Goal: Book appointment/travel/reservation

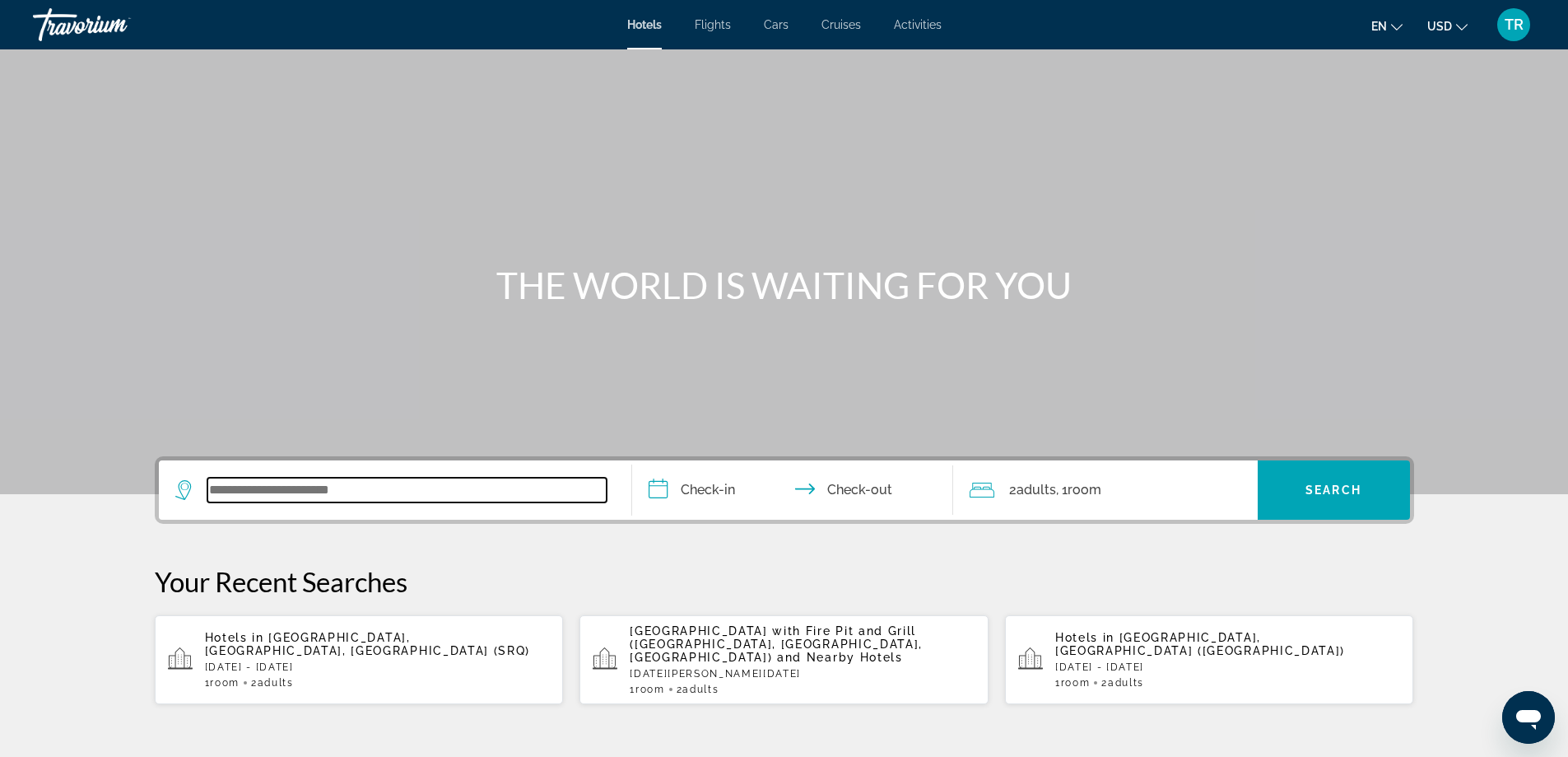
click at [257, 486] on input "Search widget" at bounding box center [407, 490] width 399 height 25
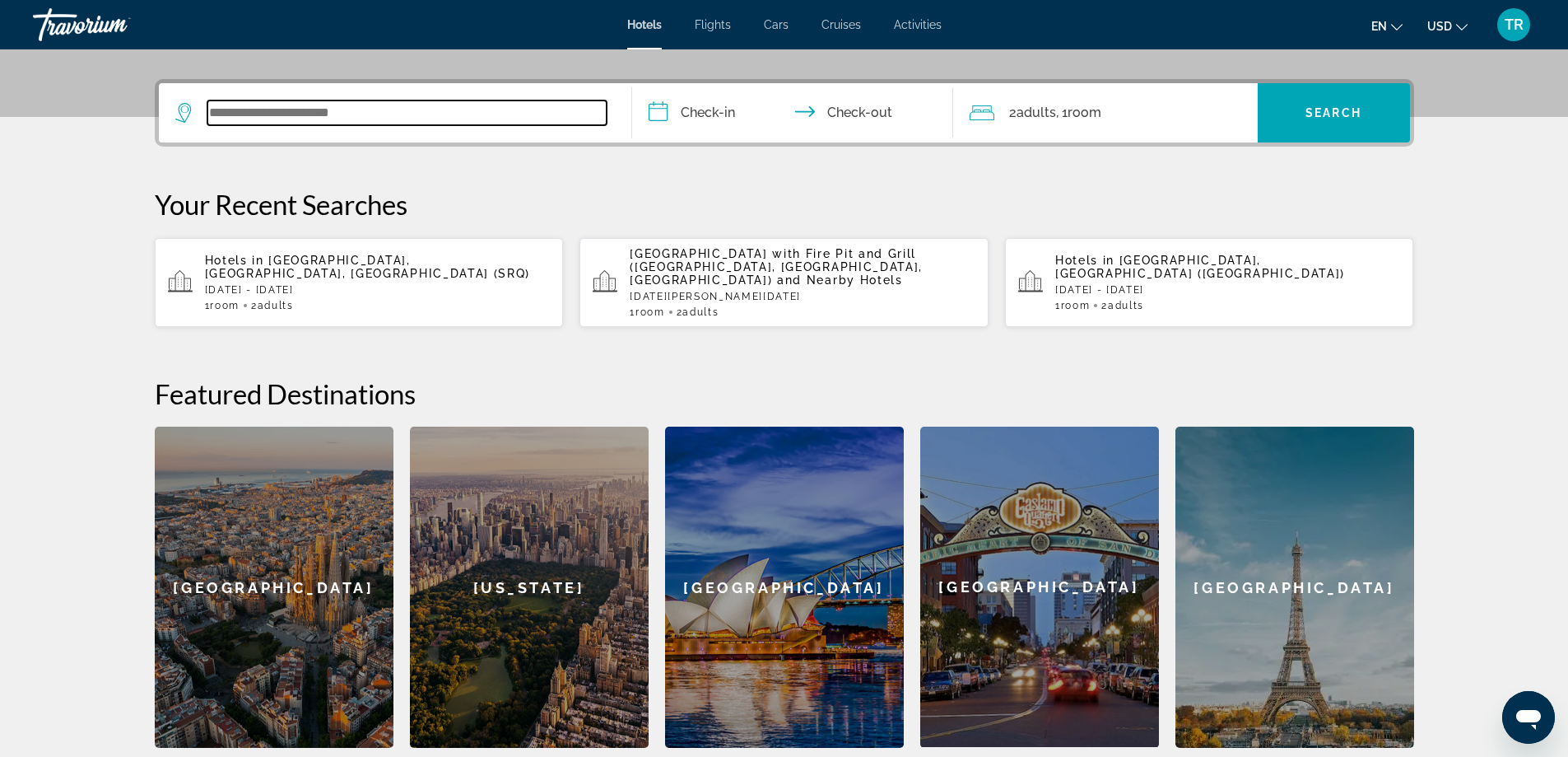
scroll to position [403, 0]
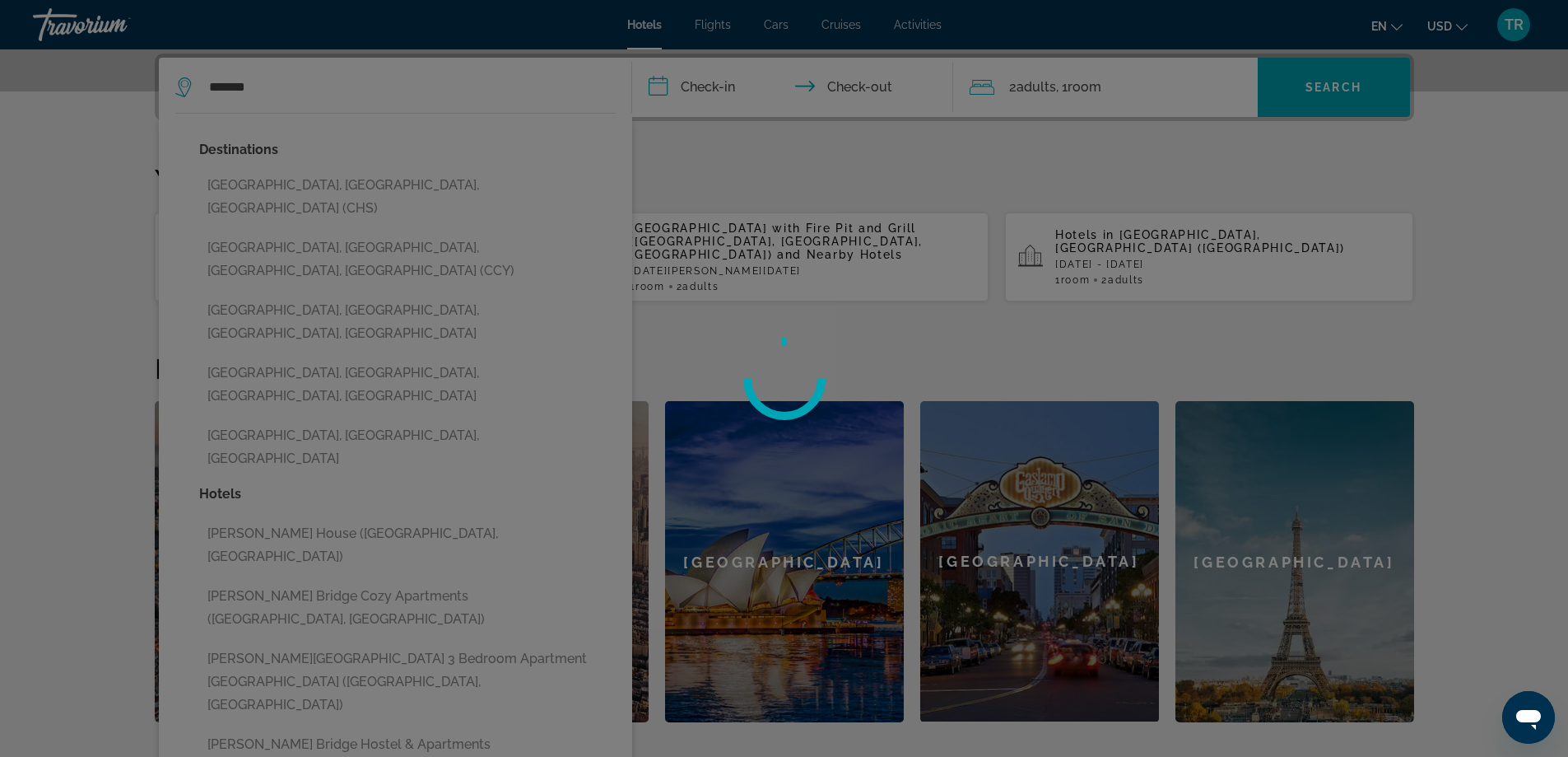
click at [223, 181] on div at bounding box center [784, 378] width 1568 height 757
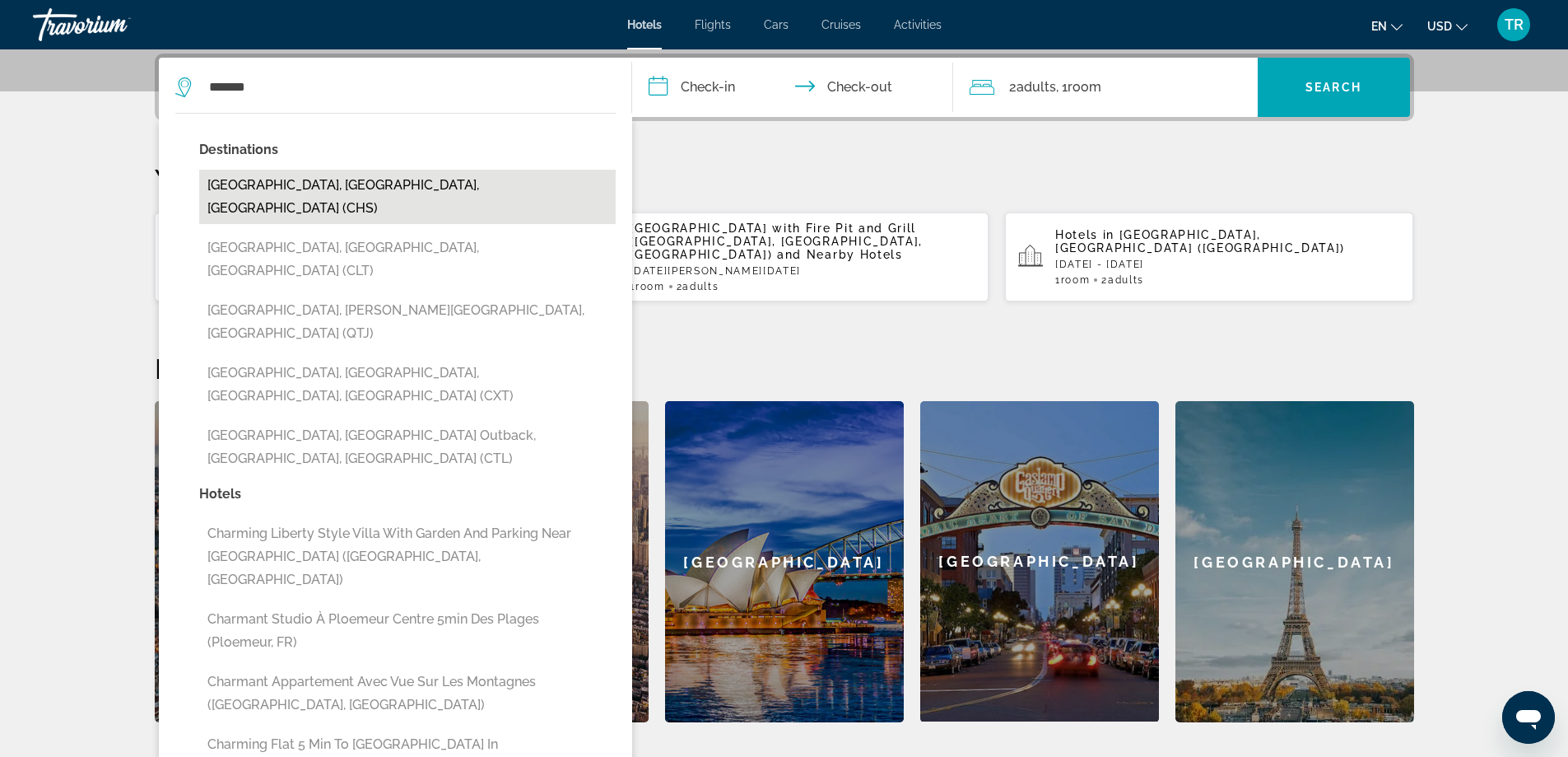
click at [318, 187] on button "[GEOGRAPHIC_DATA], [GEOGRAPHIC_DATA], [GEOGRAPHIC_DATA] (CHS)" at bounding box center [407, 196] width 417 height 54
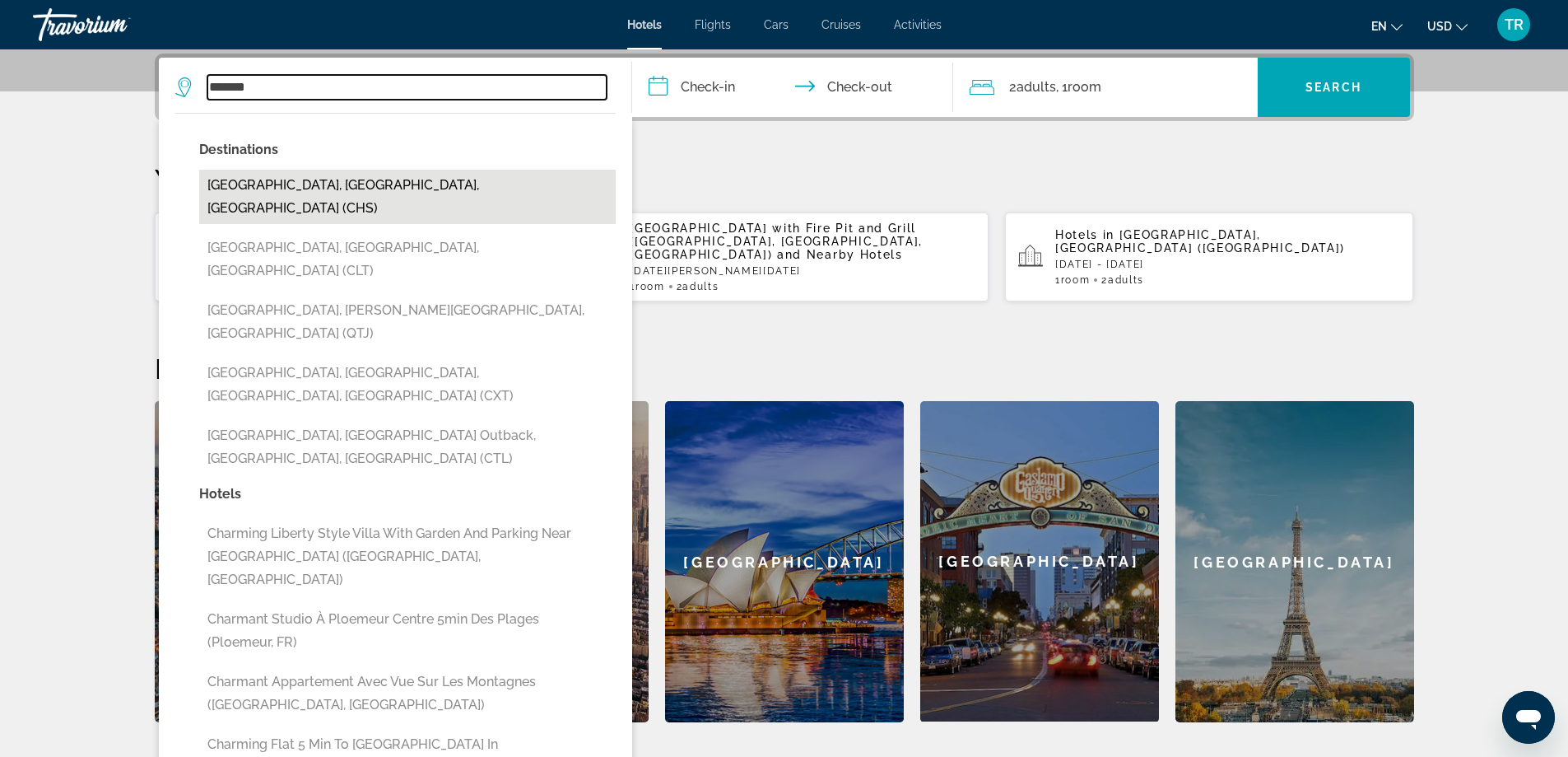
type input "**********"
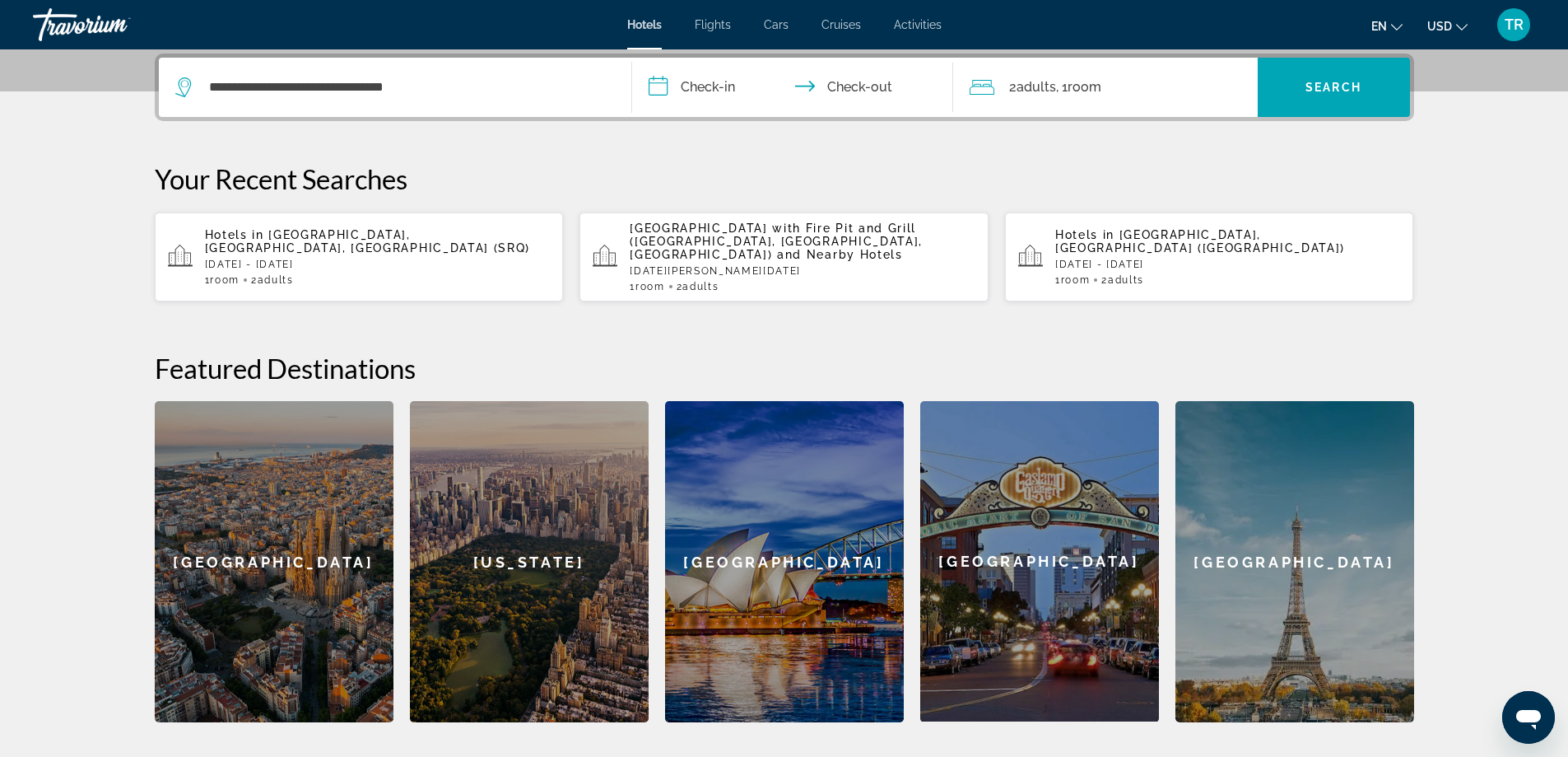
click at [716, 84] on input "**********" at bounding box center [796, 89] width 328 height 64
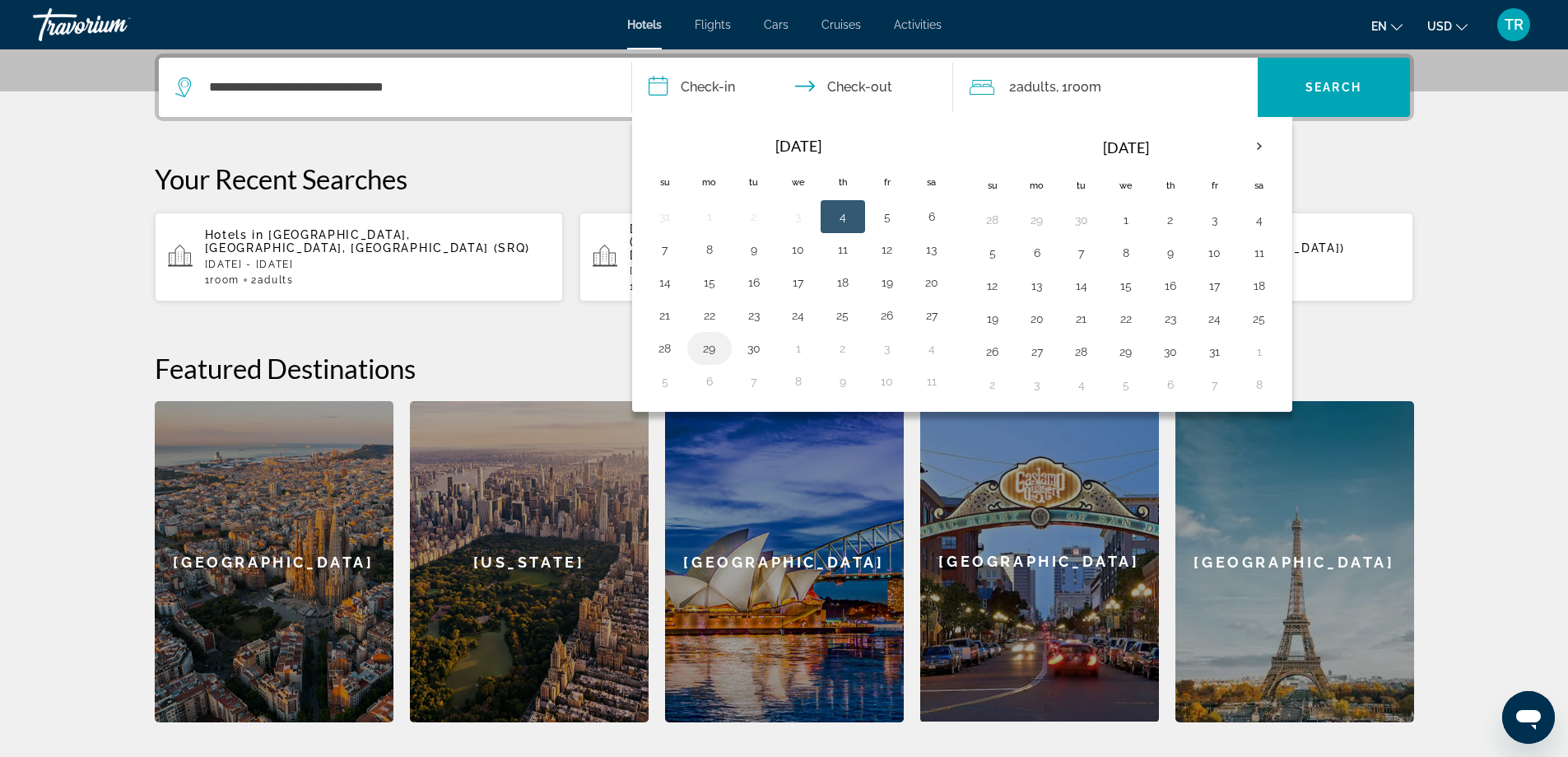
click at [712, 349] on button "29" at bounding box center [709, 349] width 27 height 23
click at [1216, 223] on button "3" at bounding box center [1215, 220] width 27 height 23
type input "**********"
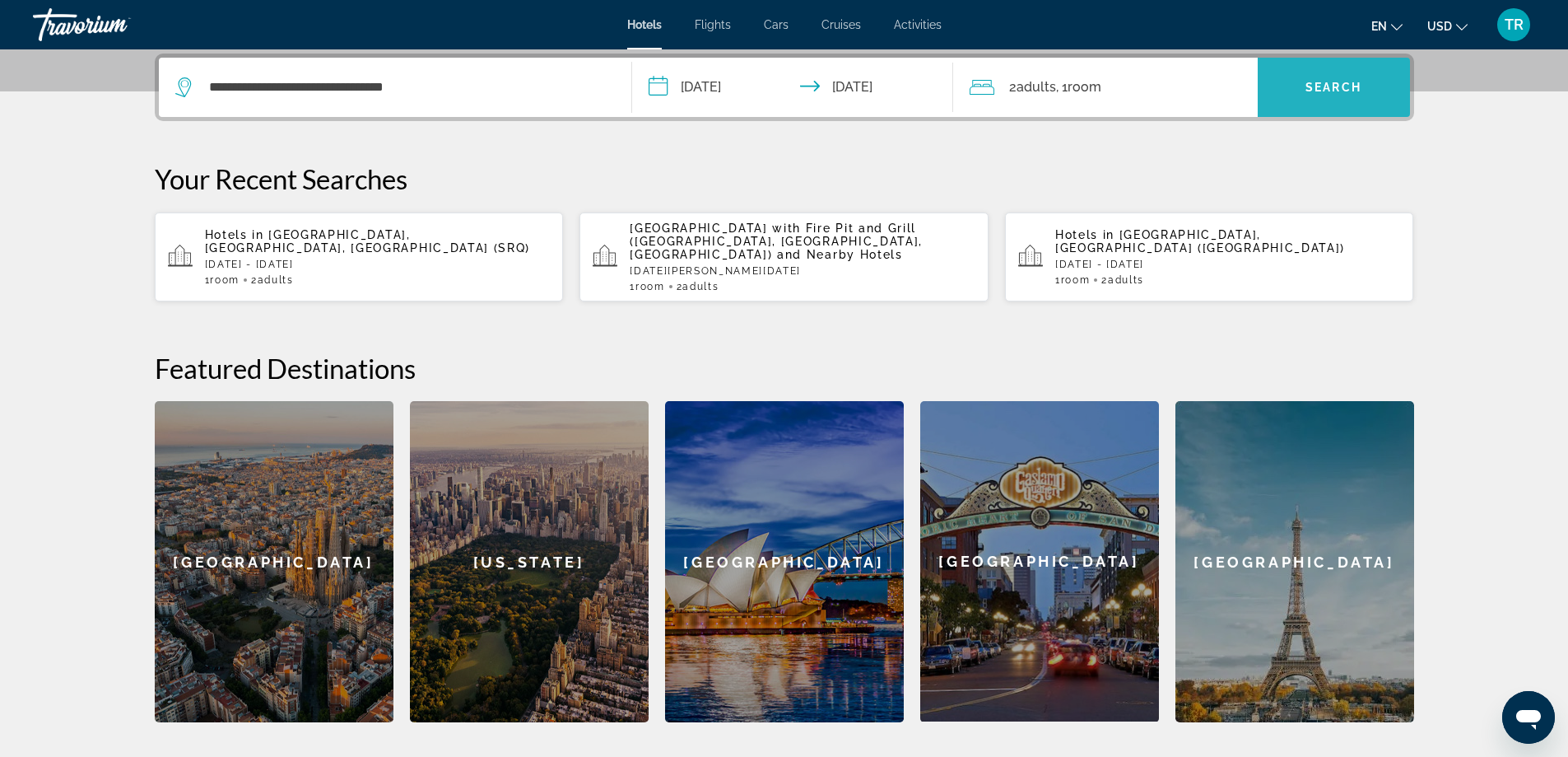
click at [1339, 77] on span "Search widget" at bounding box center [1333, 87] width 152 height 40
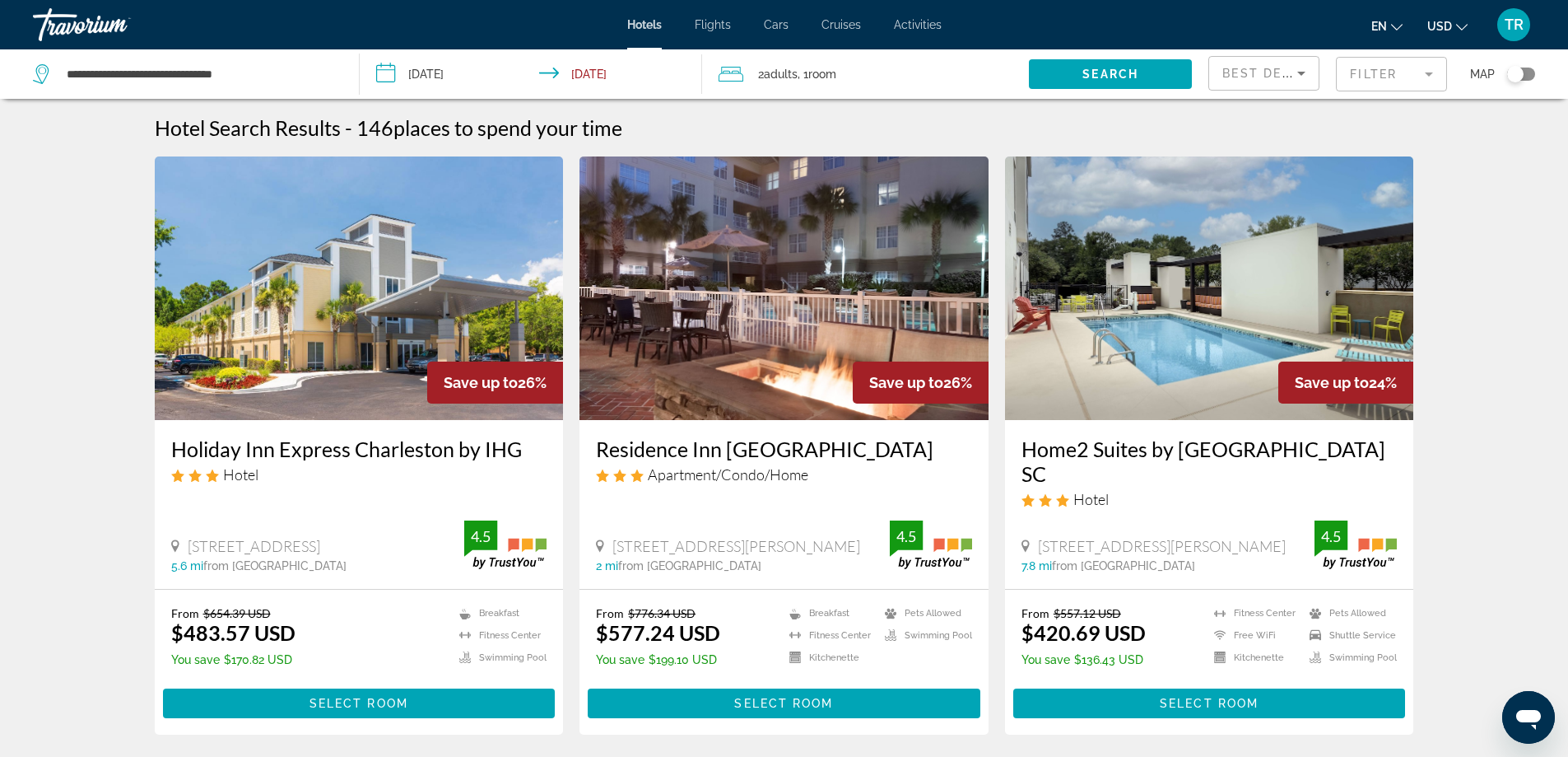
click at [1484, 75] on span "Map" at bounding box center [1482, 74] width 25 height 23
click at [1484, 71] on span "Map" at bounding box center [1482, 74] width 25 height 23
click at [1528, 72] on div "Toggle map" at bounding box center [1521, 74] width 28 height 13
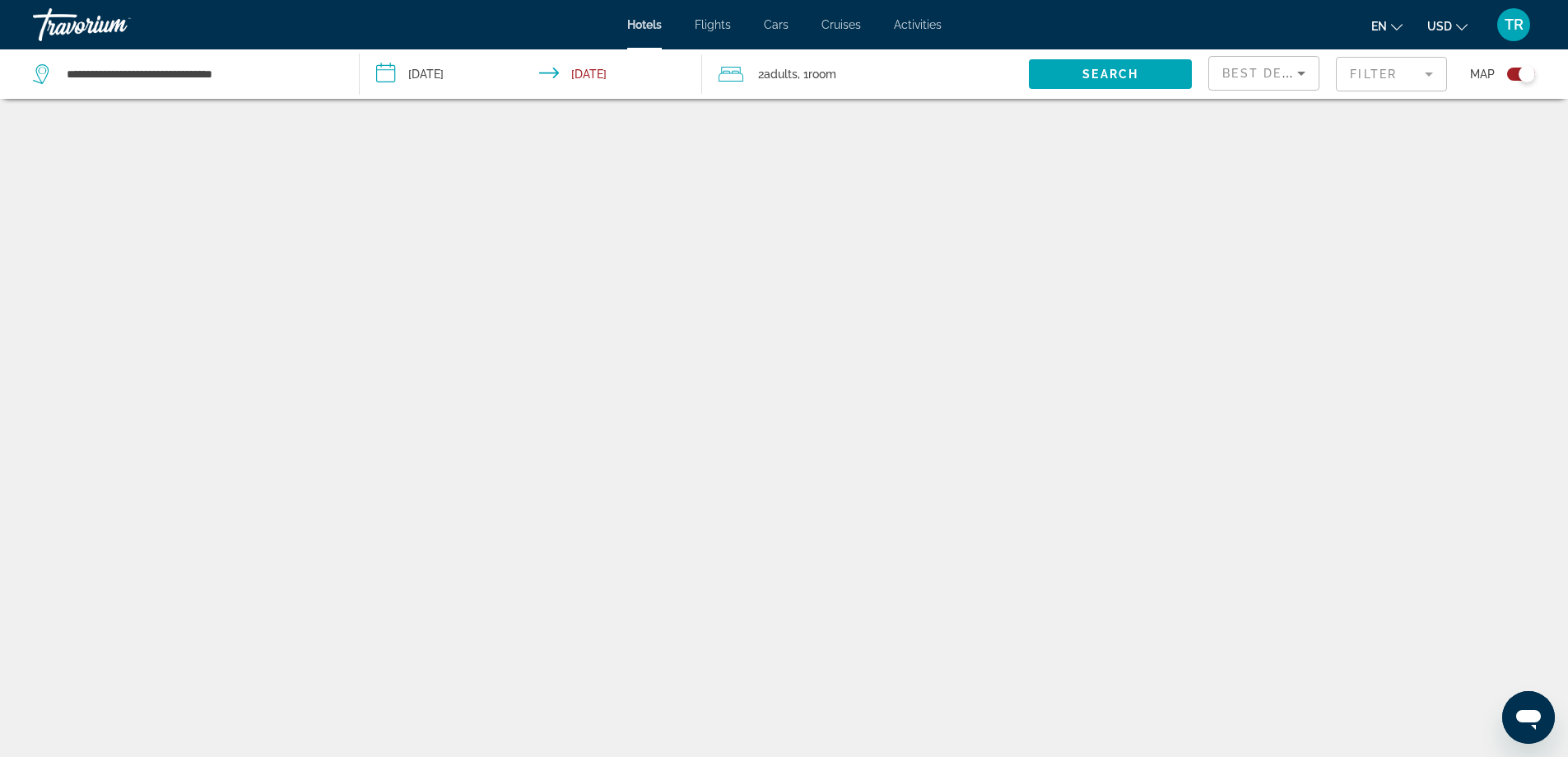
scroll to position [99, 0]
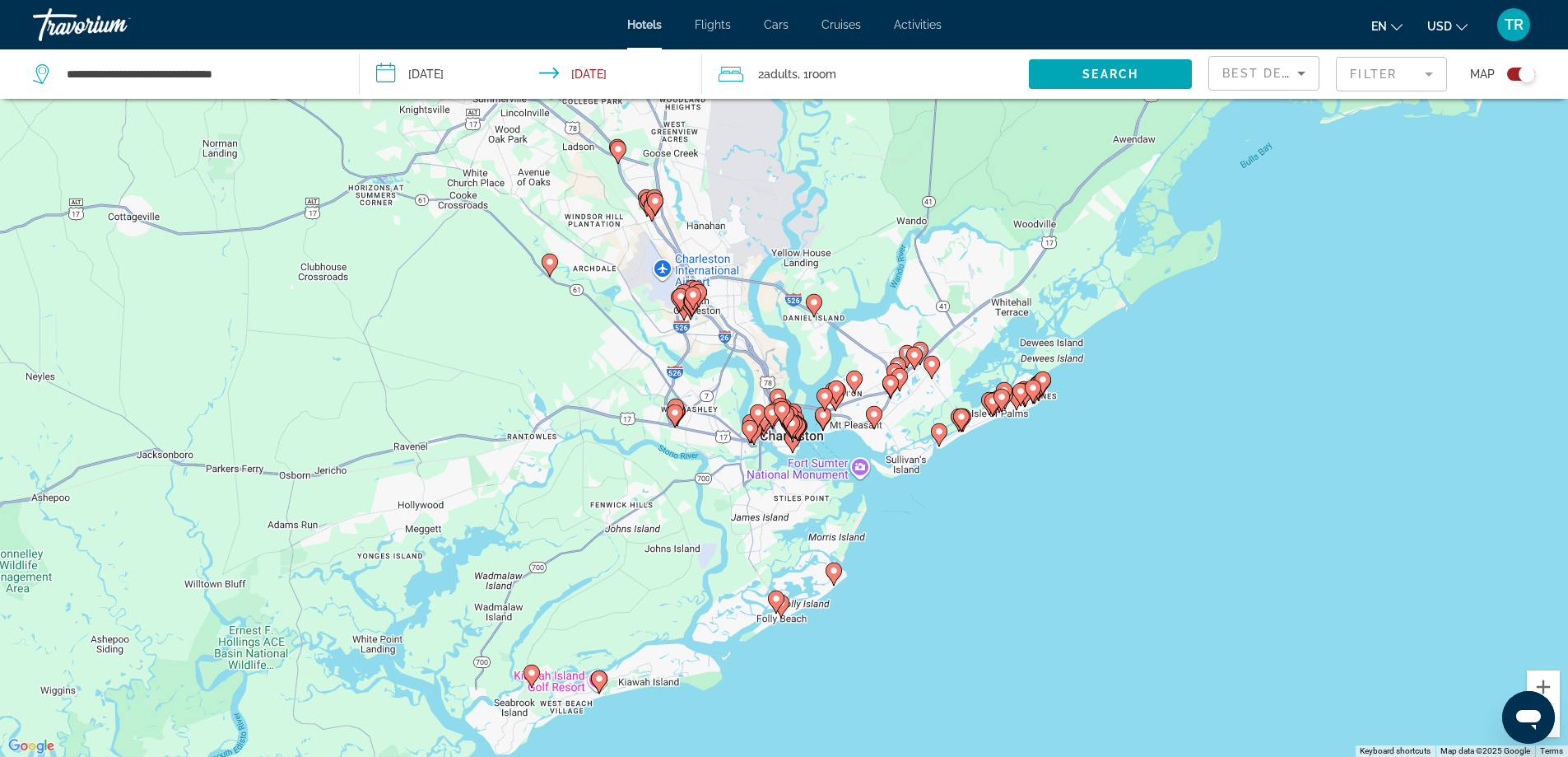
click at [873, 413] on image "Main content" at bounding box center [874, 414] width 10 height 10
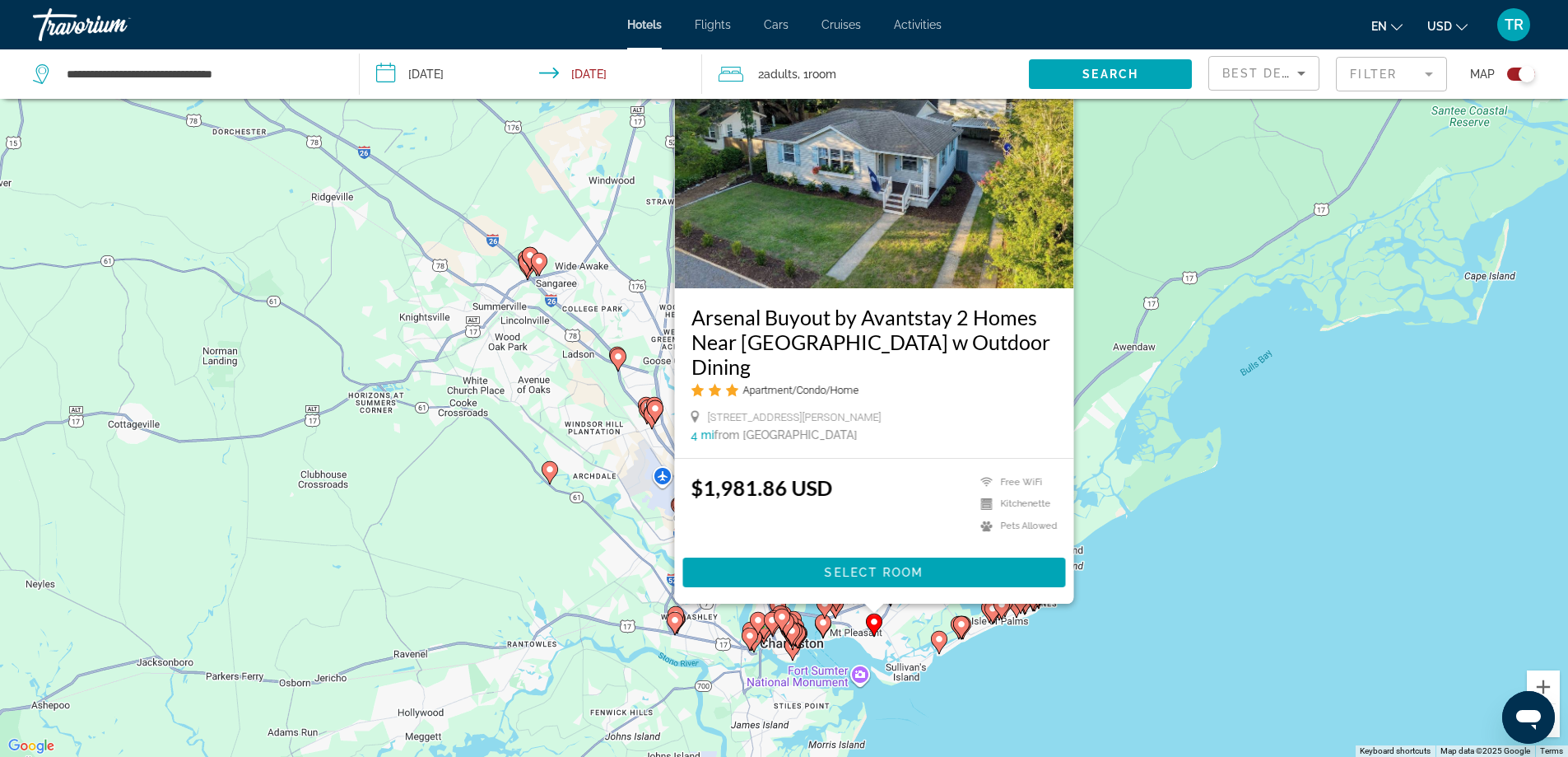
click at [823, 626] on image "Main content" at bounding box center [823, 622] width 10 height 10
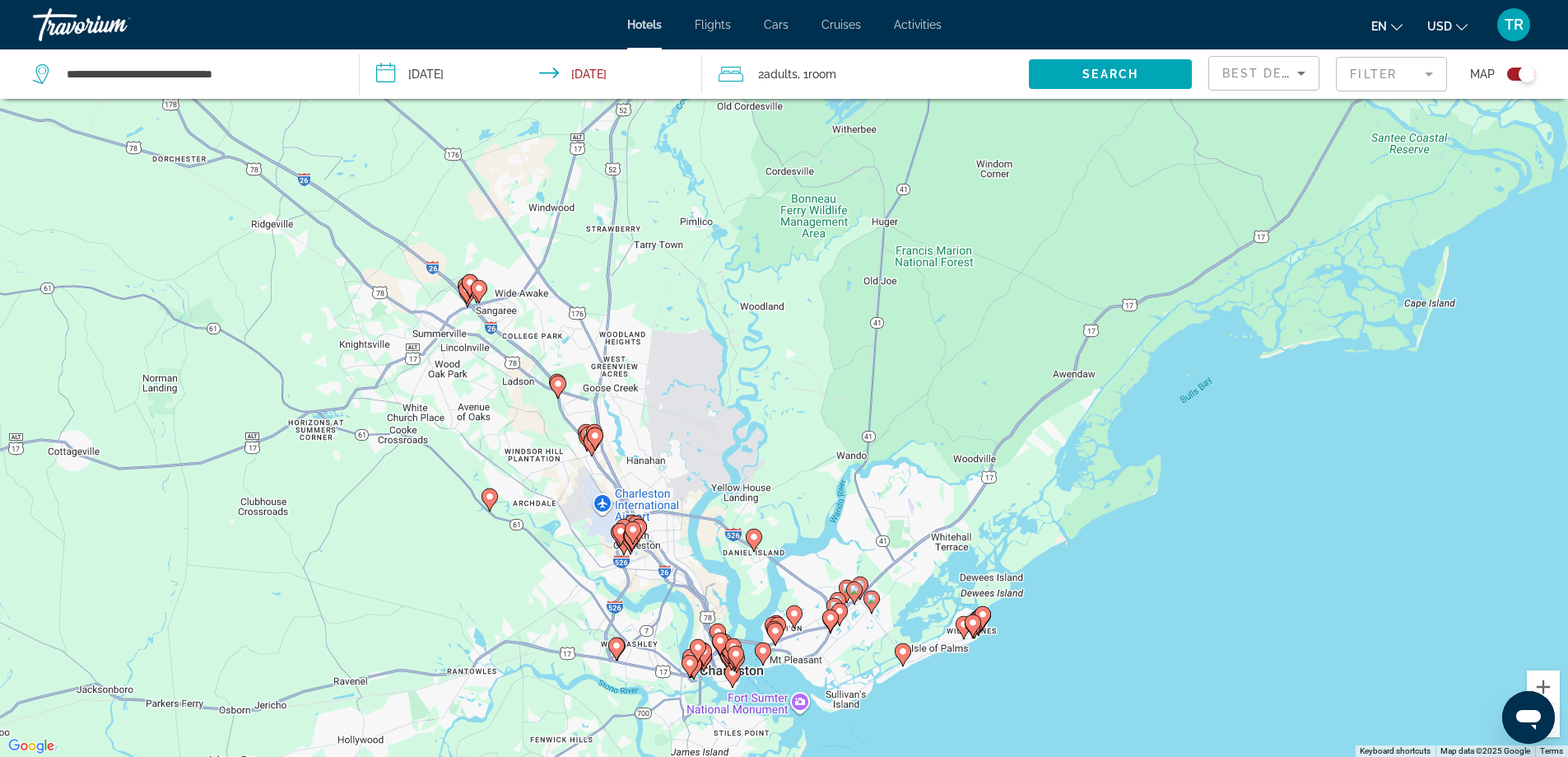
drag, startPoint x: 1017, startPoint y: 440, endPoint x: 1045, endPoint y: 376, distance: 69.9
click at [1045, 376] on div "To activate drag with keyboard, press Alt + Enter. Once in keyboard drag state,…" at bounding box center [784, 378] width 1568 height 757
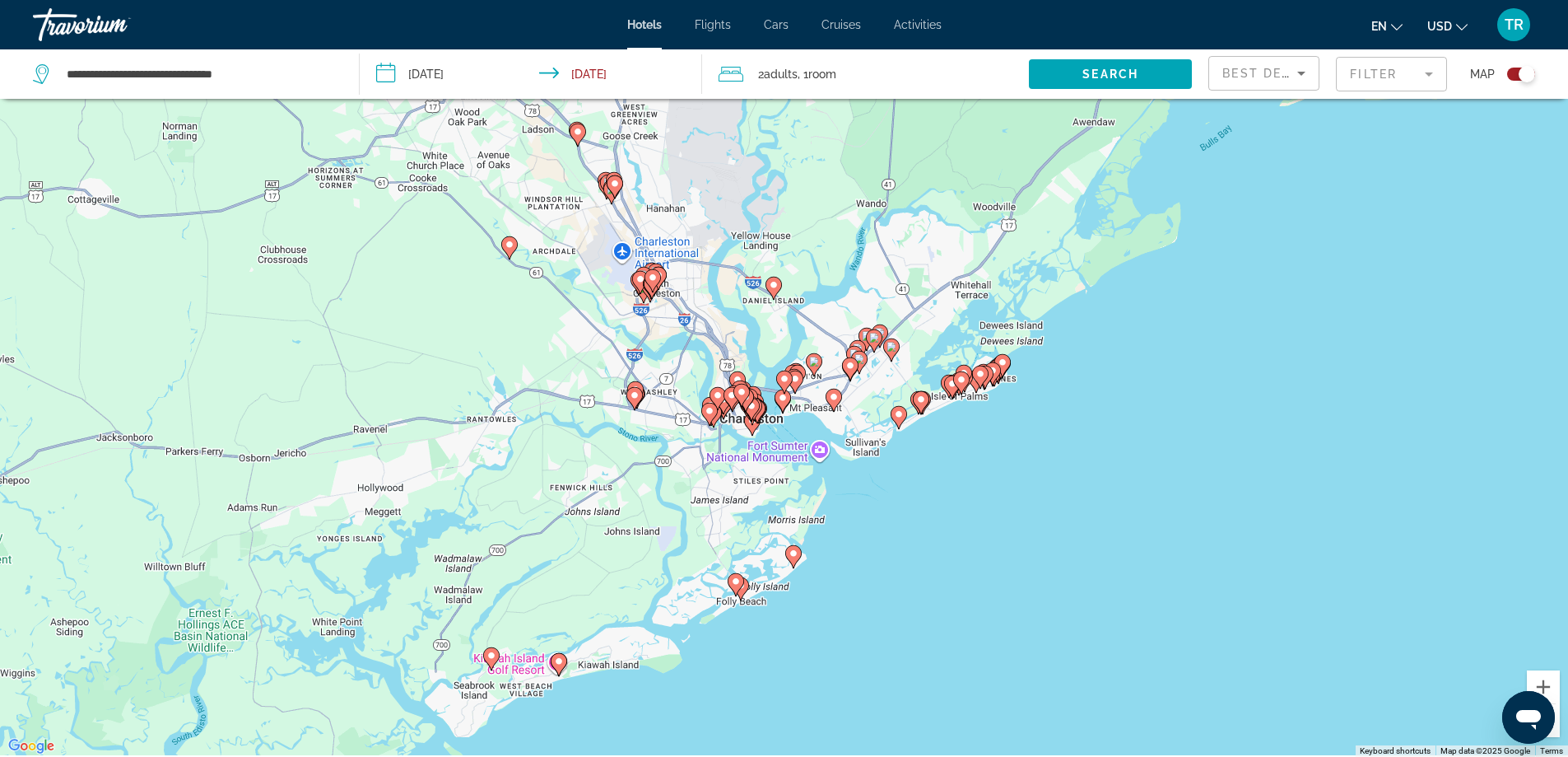
drag, startPoint x: 890, startPoint y: 592, endPoint x: 910, endPoint y: 324, distance: 268.7
click at [910, 324] on div "To activate drag with keyboard, press Alt + Enter. Once in keyboard drag state,…" at bounding box center [784, 378] width 1568 height 757
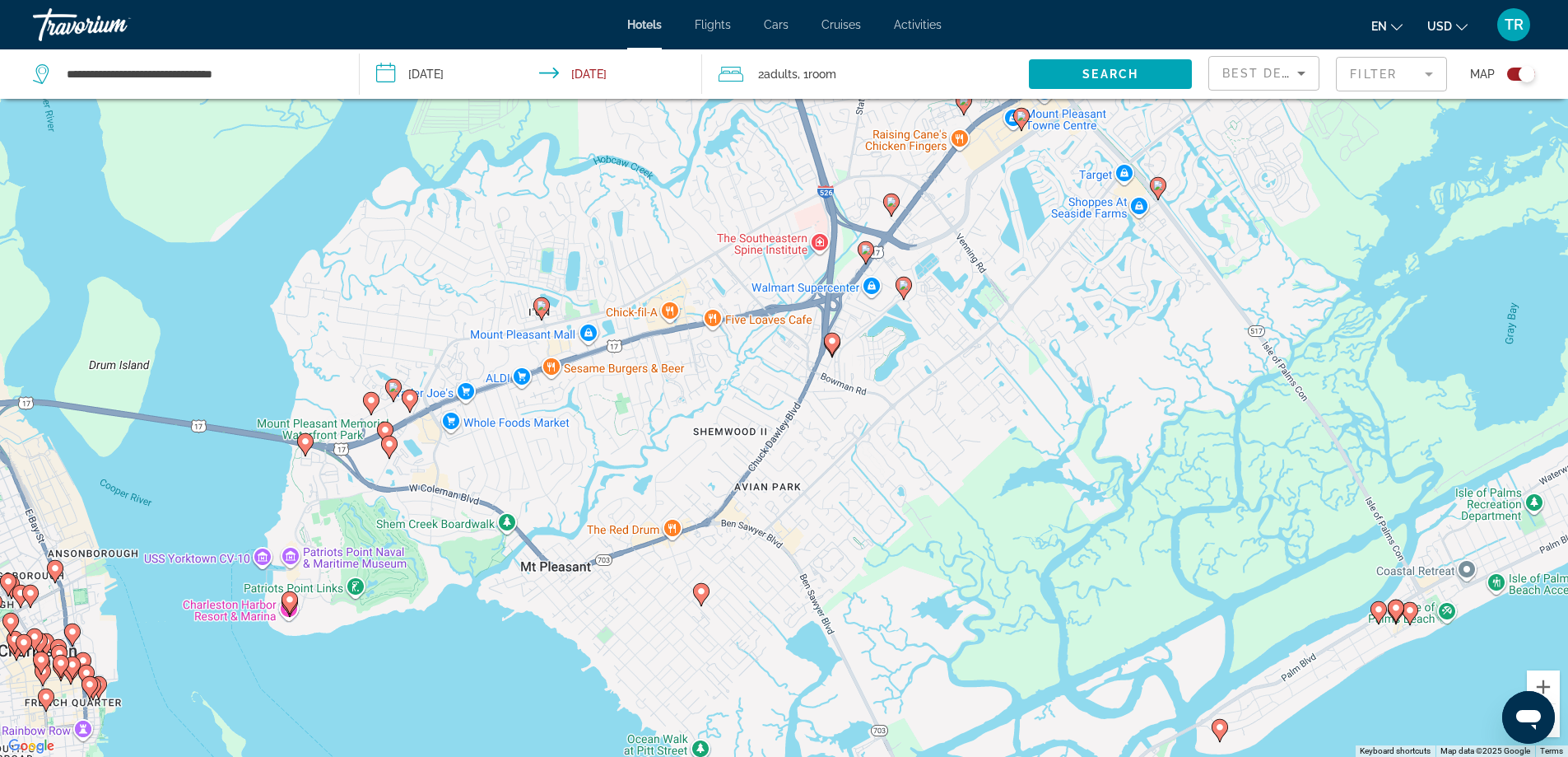
drag, startPoint x: 895, startPoint y: 303, endPoint x: 875, endPoint y: 529, distance: 226.9
click at [875, 529] on div "To activate drag with keyboard, press Alt + Enter. Once in keyboard drag state,…" at bounding box center [784, 378] width 1568 height 757
click at [835, 342] on image "Main content" at bounding box center [832, 341] width 10 height 10
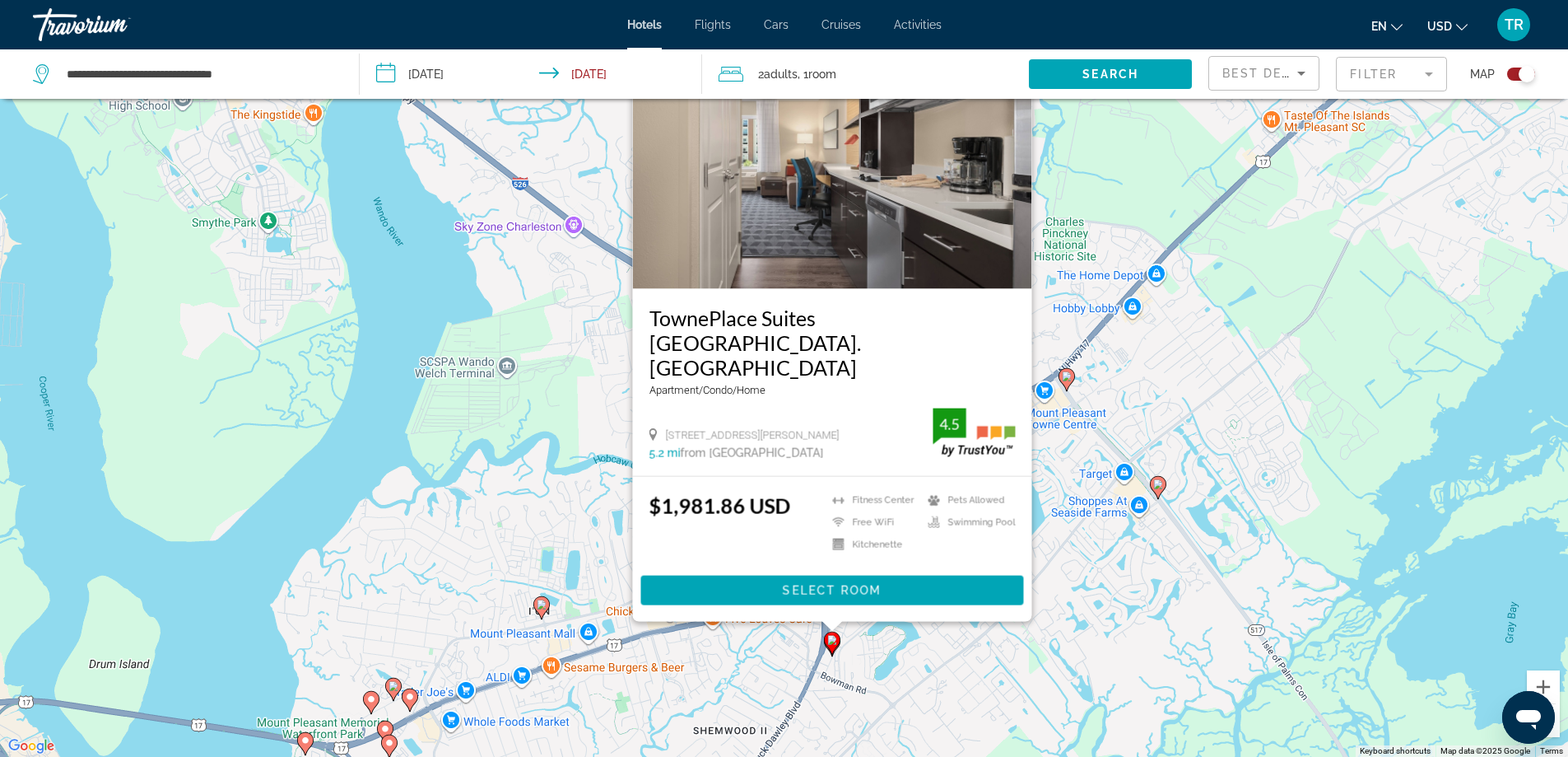
click at [1065, 374] on image "Main content" at bounding box center [1067, 376] width 10 height 10
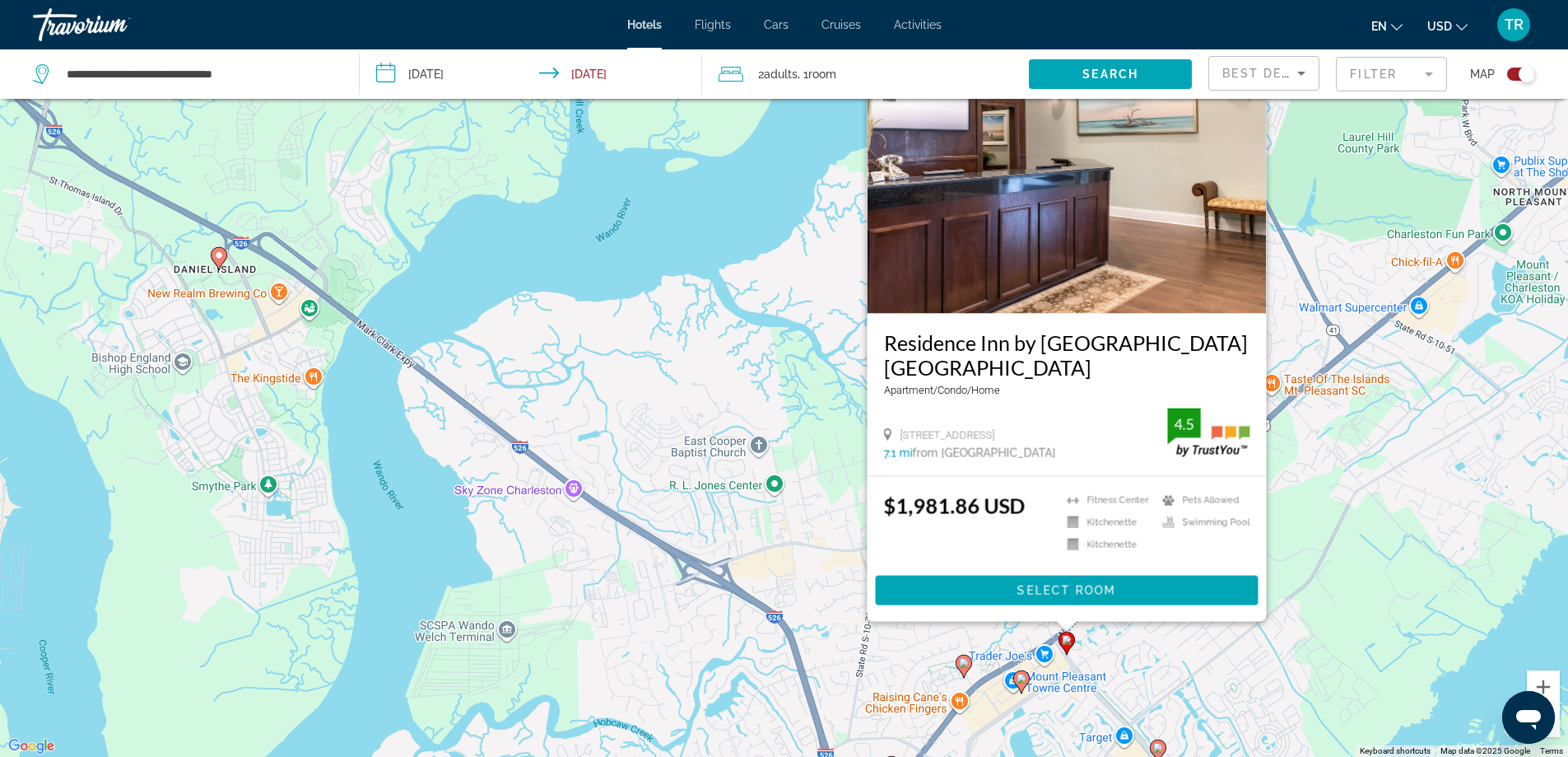
click at [786, 515] on div "To activate drag with keyboard, press Alt + Enter. Once in keyboard drag state,…" at bounding box center [784, 378] width 1568 height 757
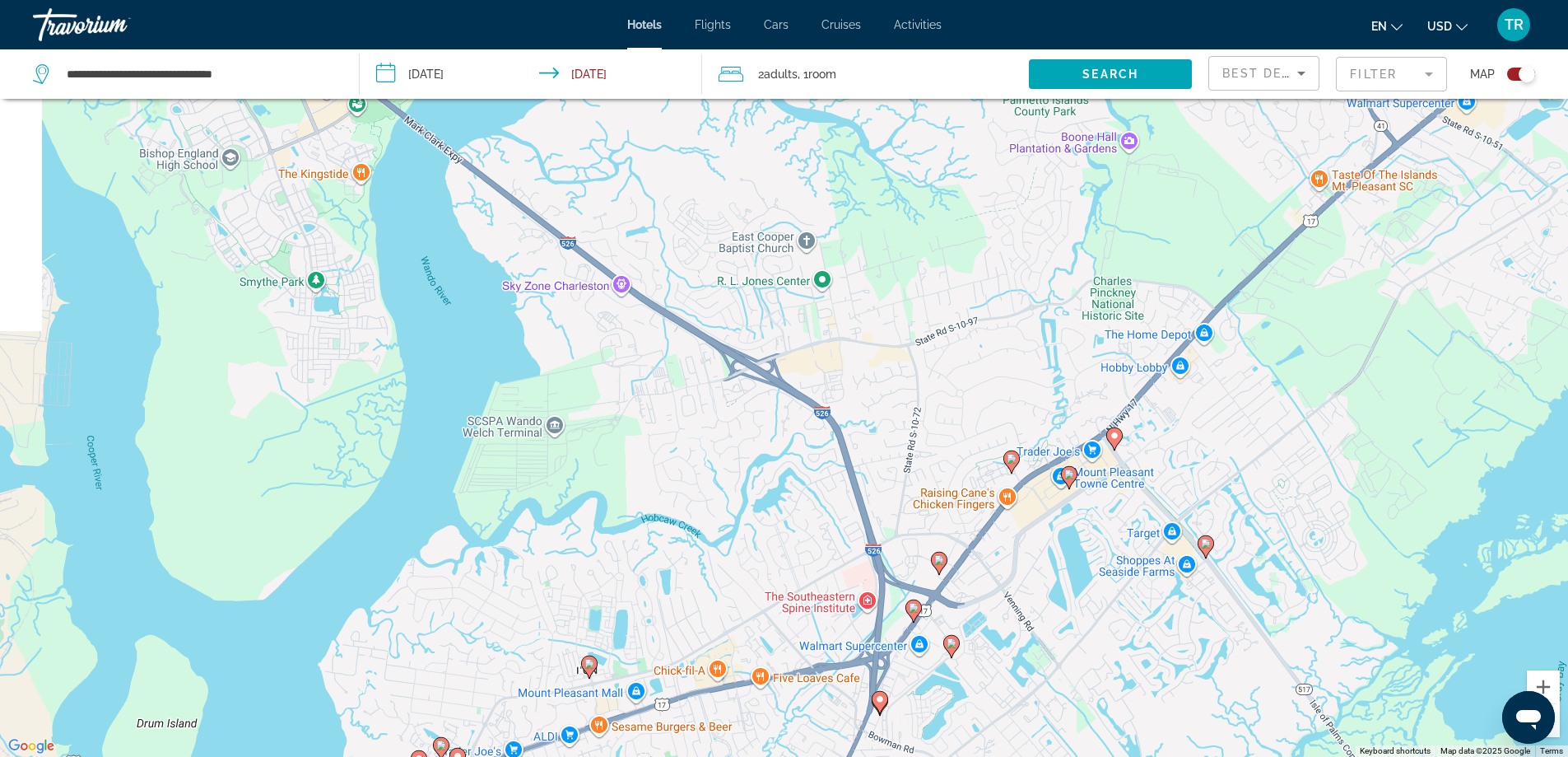
drag, startPoint x: 837, startPoint y: 591, endPoint x: 948, endPoint y: 248, distance: 360.5
click at [916, 309] on div "To activate drag with keyboard, press Alt + Enter. Once in keyboard drag state,…" at bounding box center [784, 378] width 1568 height 757
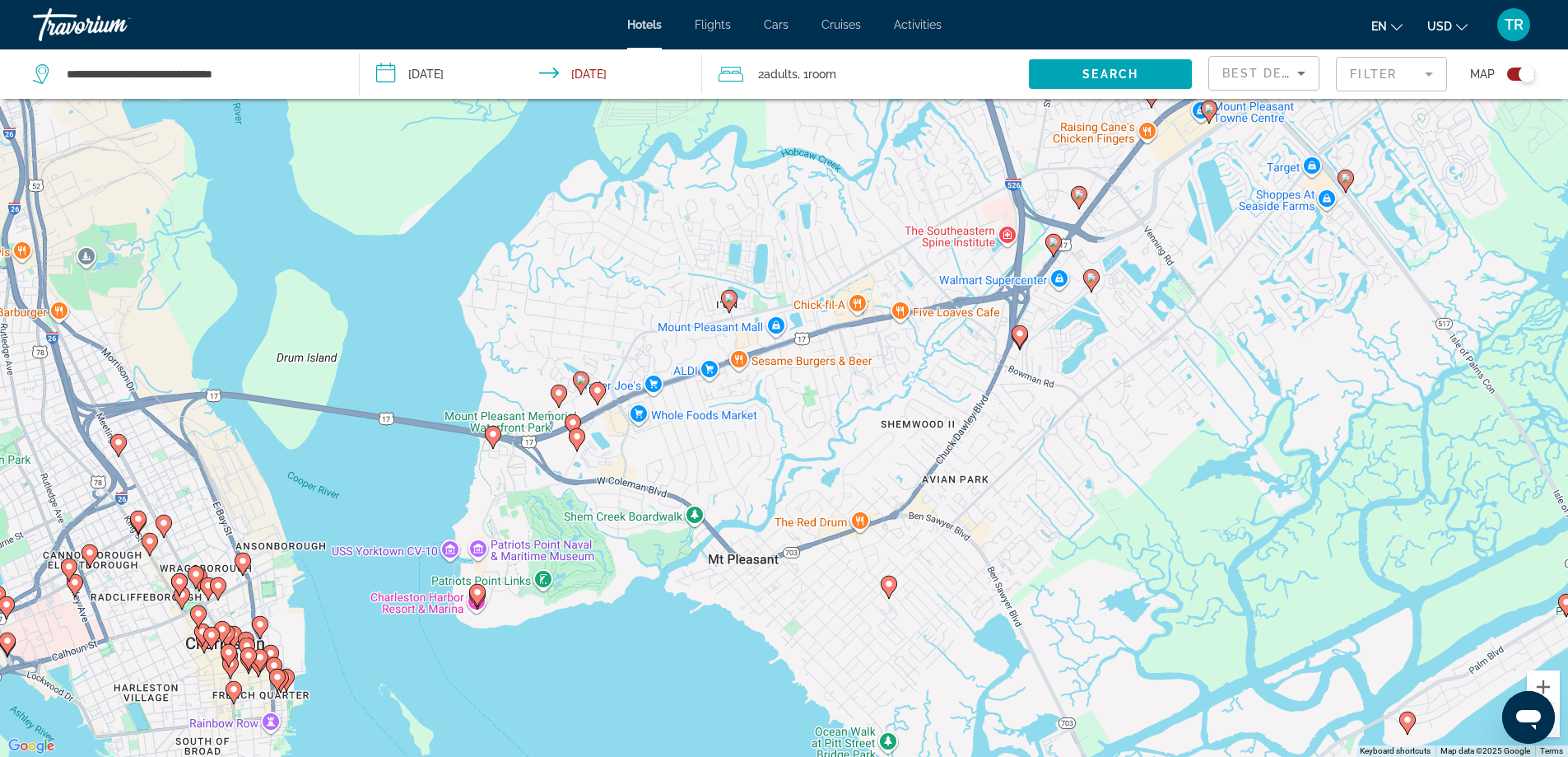
click at [890, 587] on image "Main content" at bounding box center [889, 584] width 10 height 10
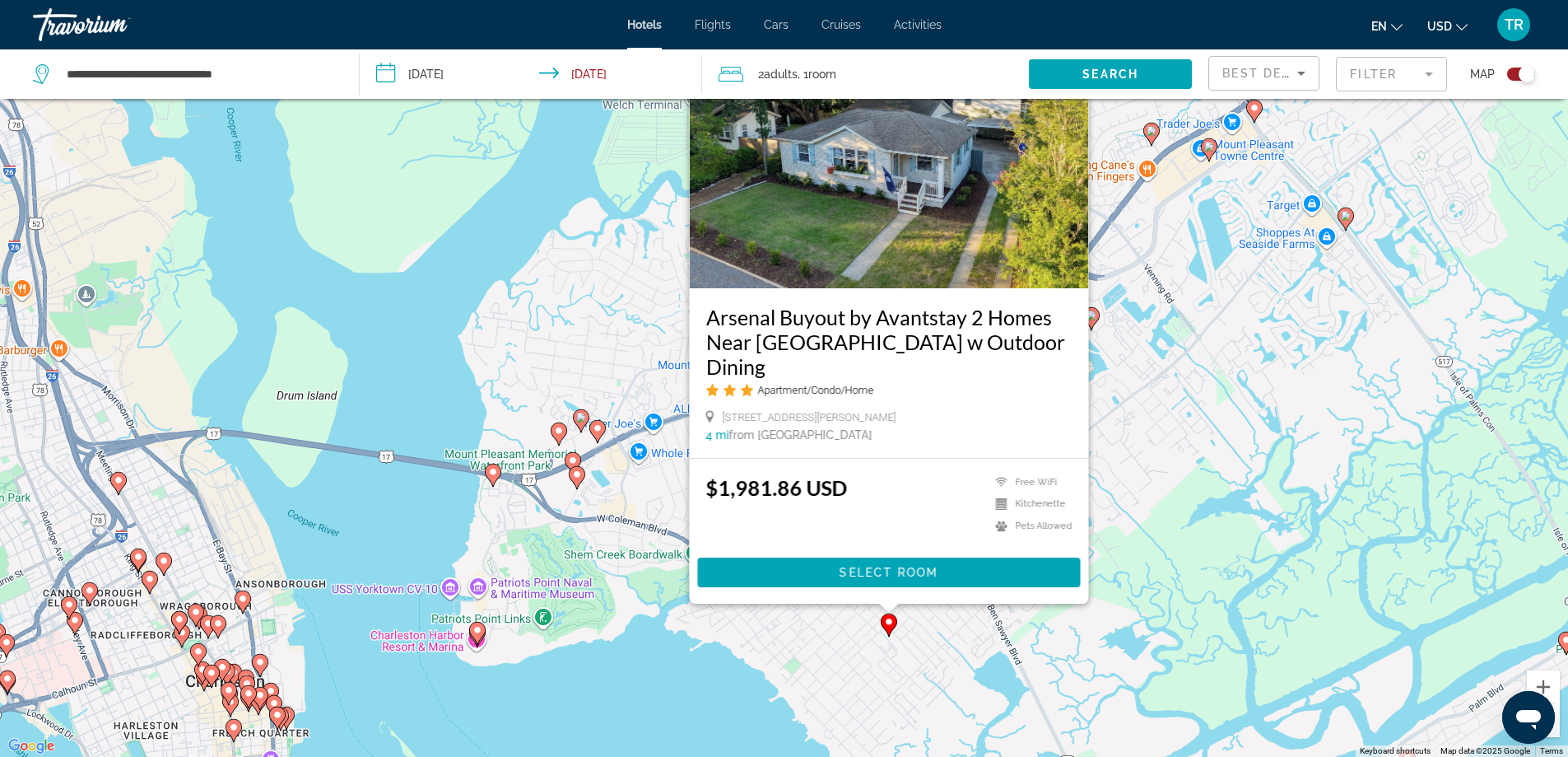
click at [821, 638] on div "To activate drag with keyboard, press Alt + Enter. Once in keyboard drag state,…" at bounding box center [784, 378] width 1568 height 757
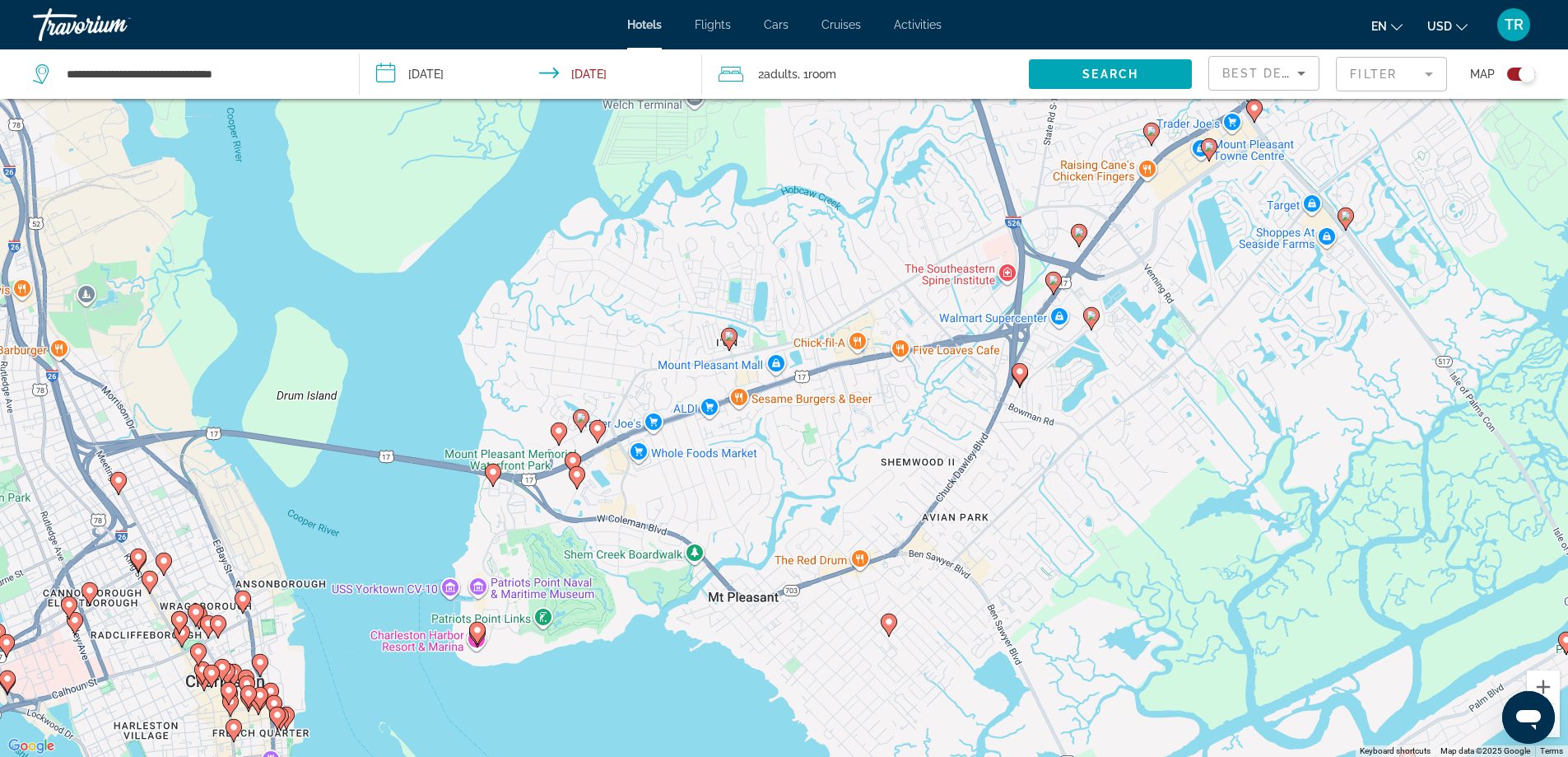
click at [1053, 281] on image "Main content" at bounding box center [1053, 280] width 10 height 10
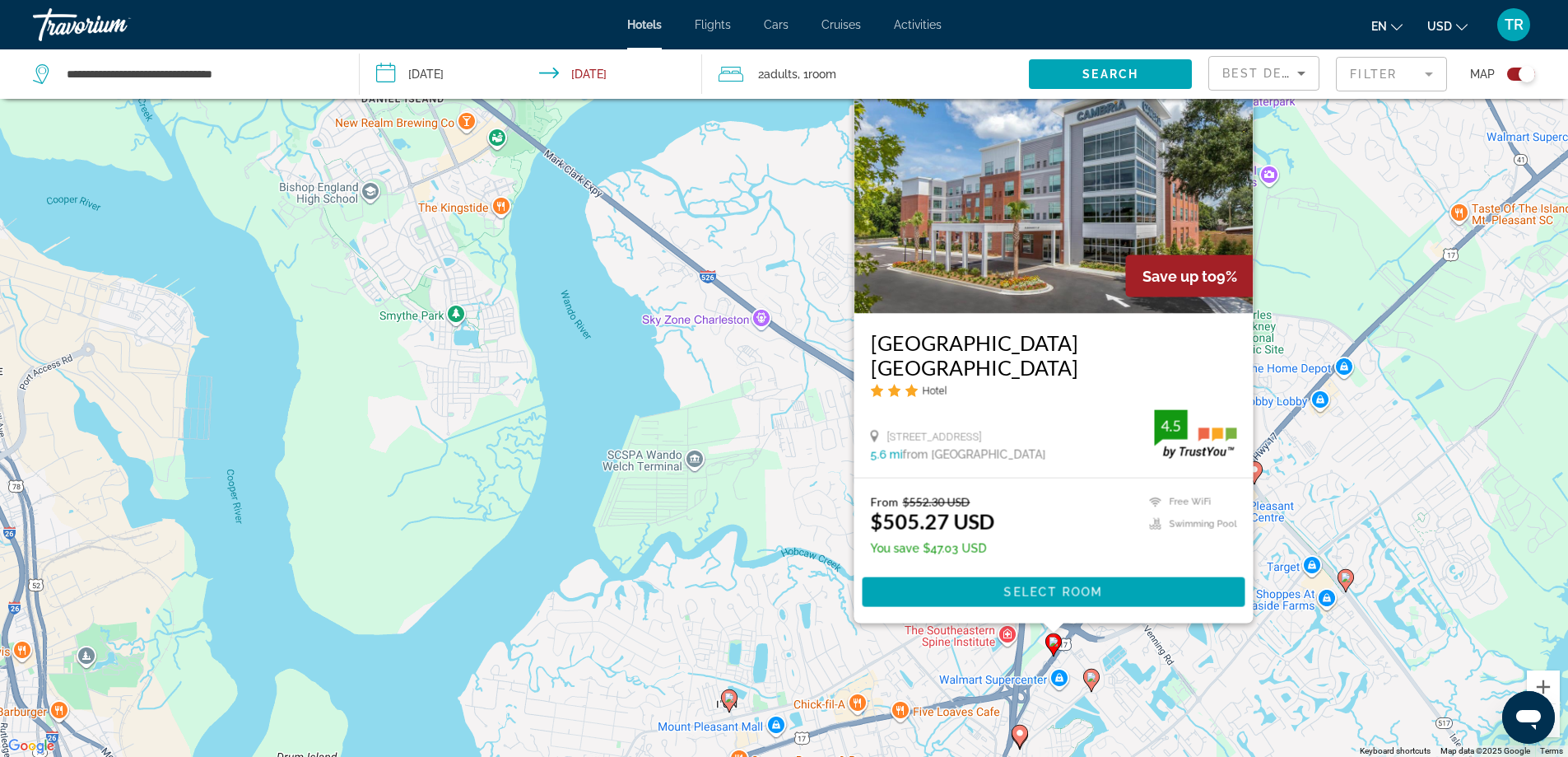
click at [933, 672] on div "To activate drag with keyboard, press Alt + Enter. Once in keyboard drag state,…" at bounding box center [784, 378] width 1568 height 757
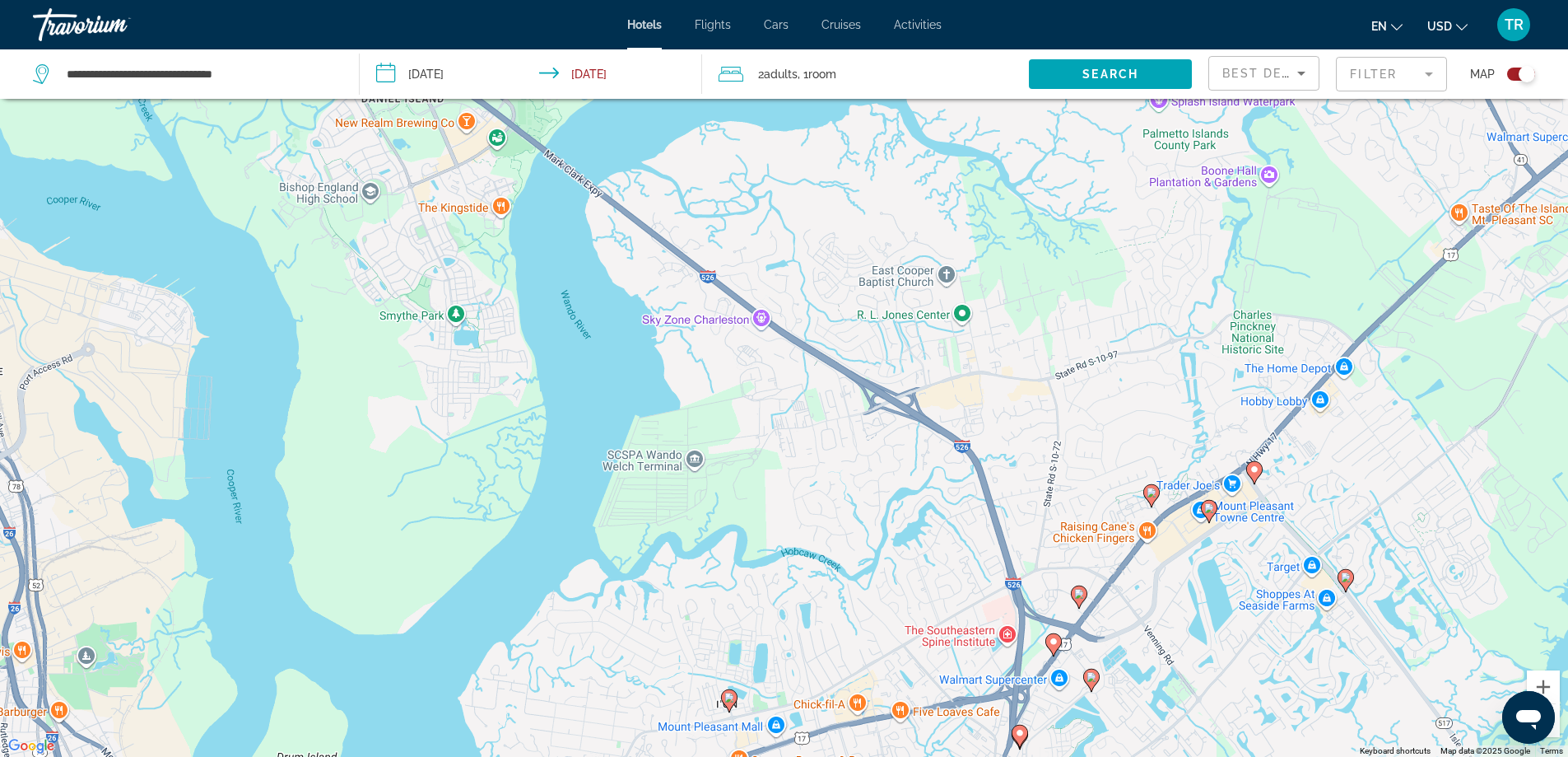
click at [1151, 487] on icon "Main content" at bounding box center [1151, 495] width 15 height 22
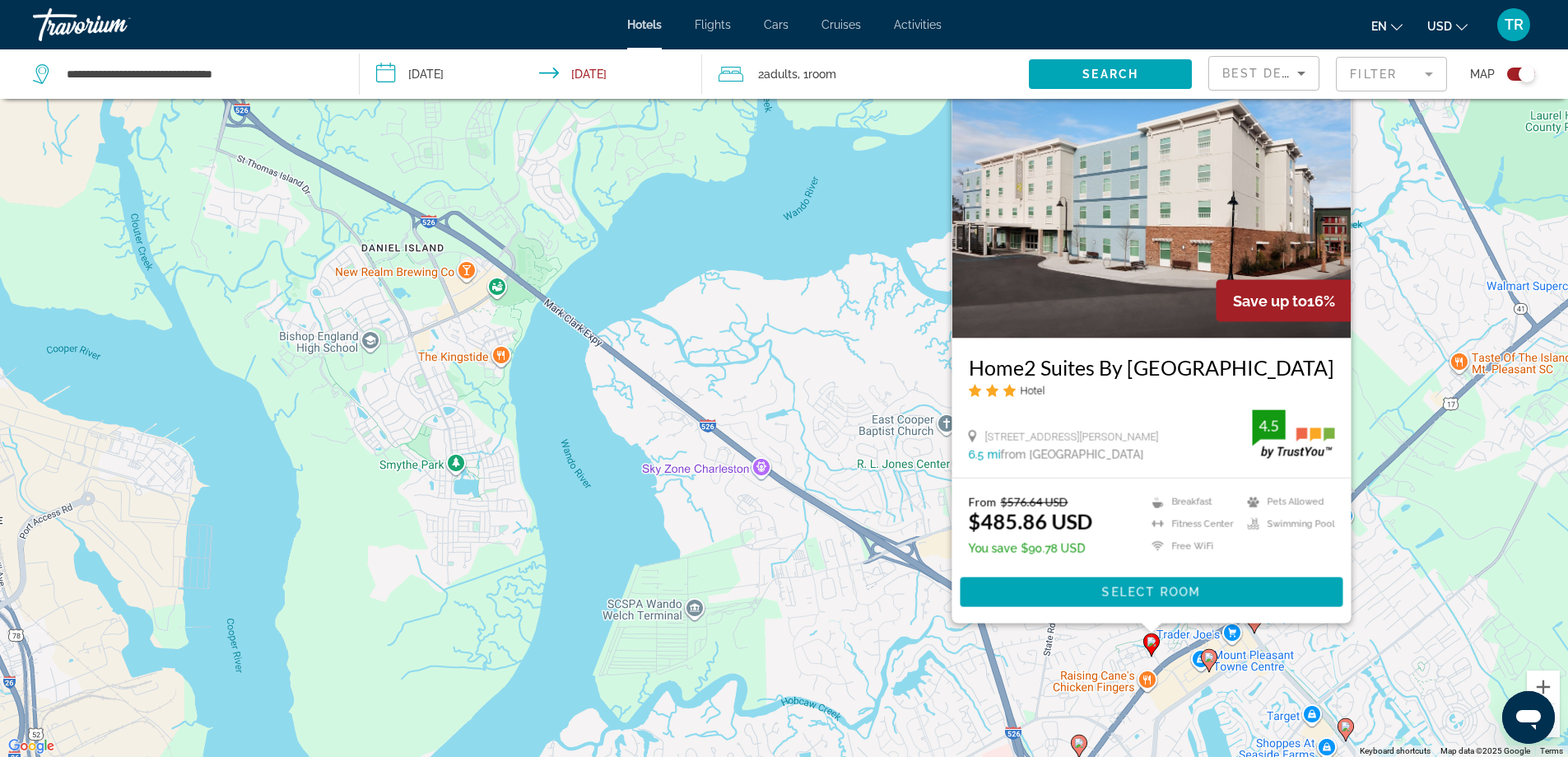
click at [807, 594] on div "To activate drag with keyboard, press Alt + Enter. Once in keyboard drag state,…" at bounding box center [784, 378] width 1568 height 757
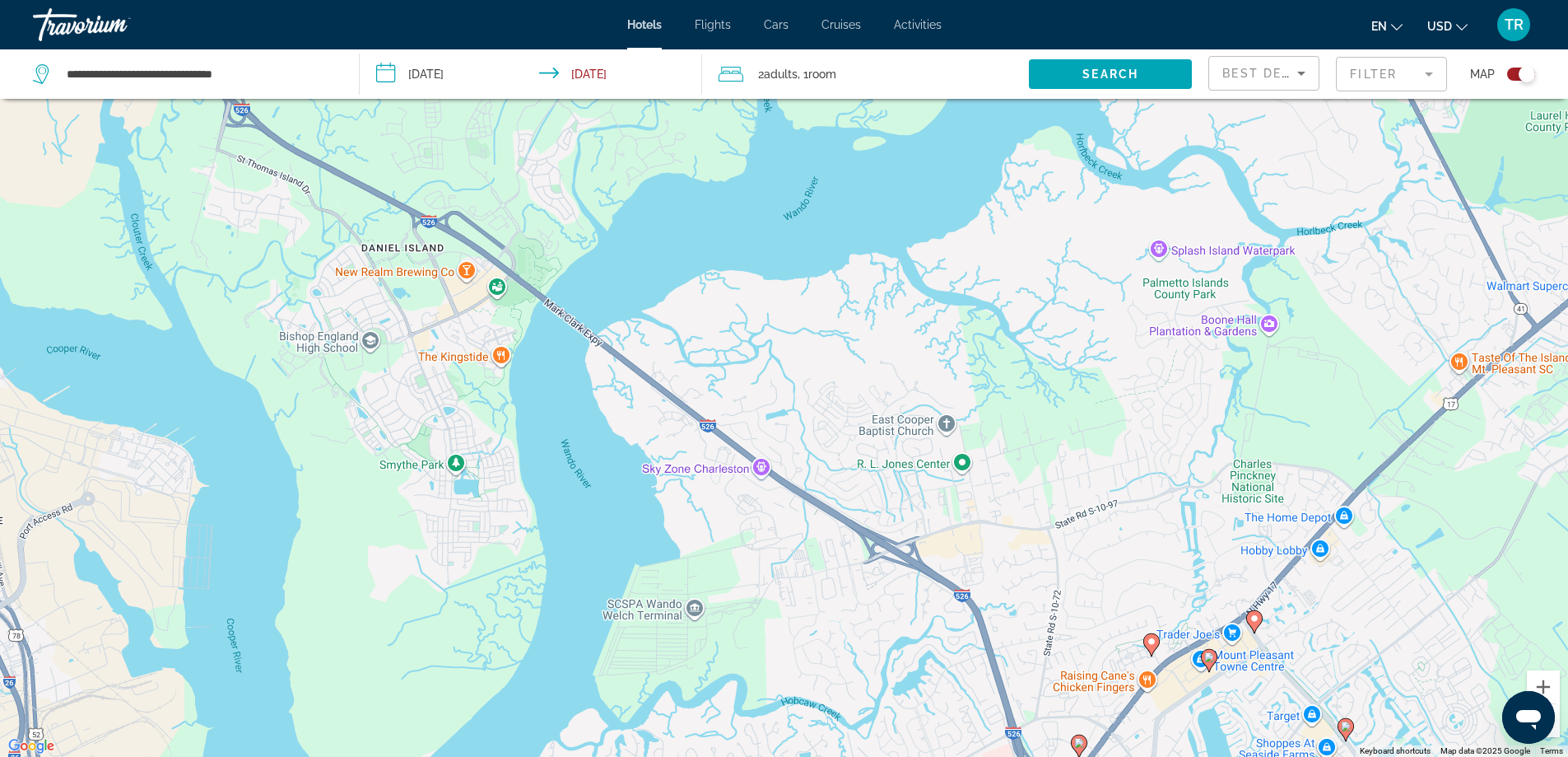
click at [1254, 618] on image "Main content" at bounding box center [1255, 618] width 10 height 10
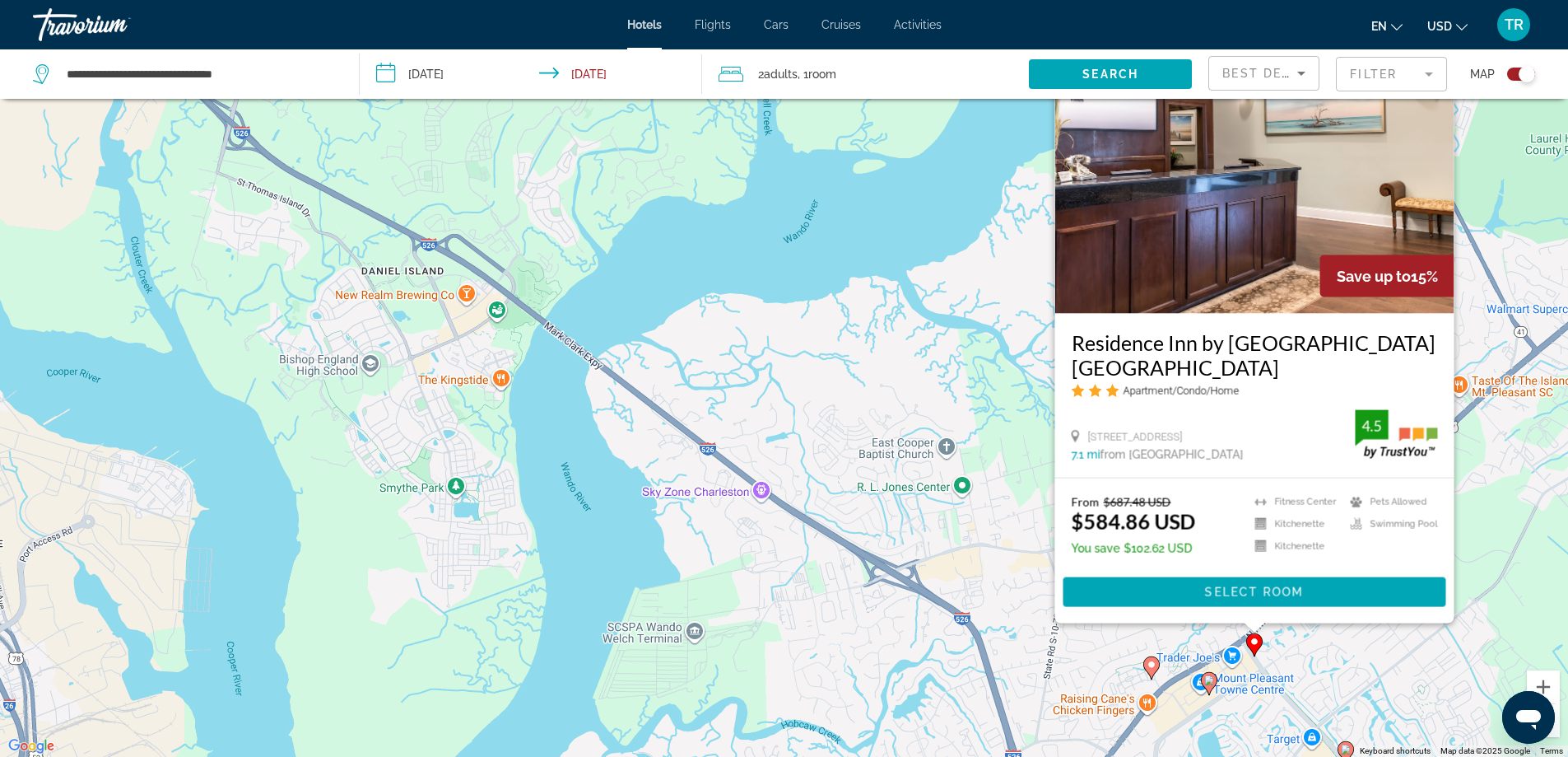
click at [1099, 646] on div "To activate drag with keyboard, press Alt + Enter. Once in keyboard drag state,…" at bounding box center [784, 378] width 1568 height 757
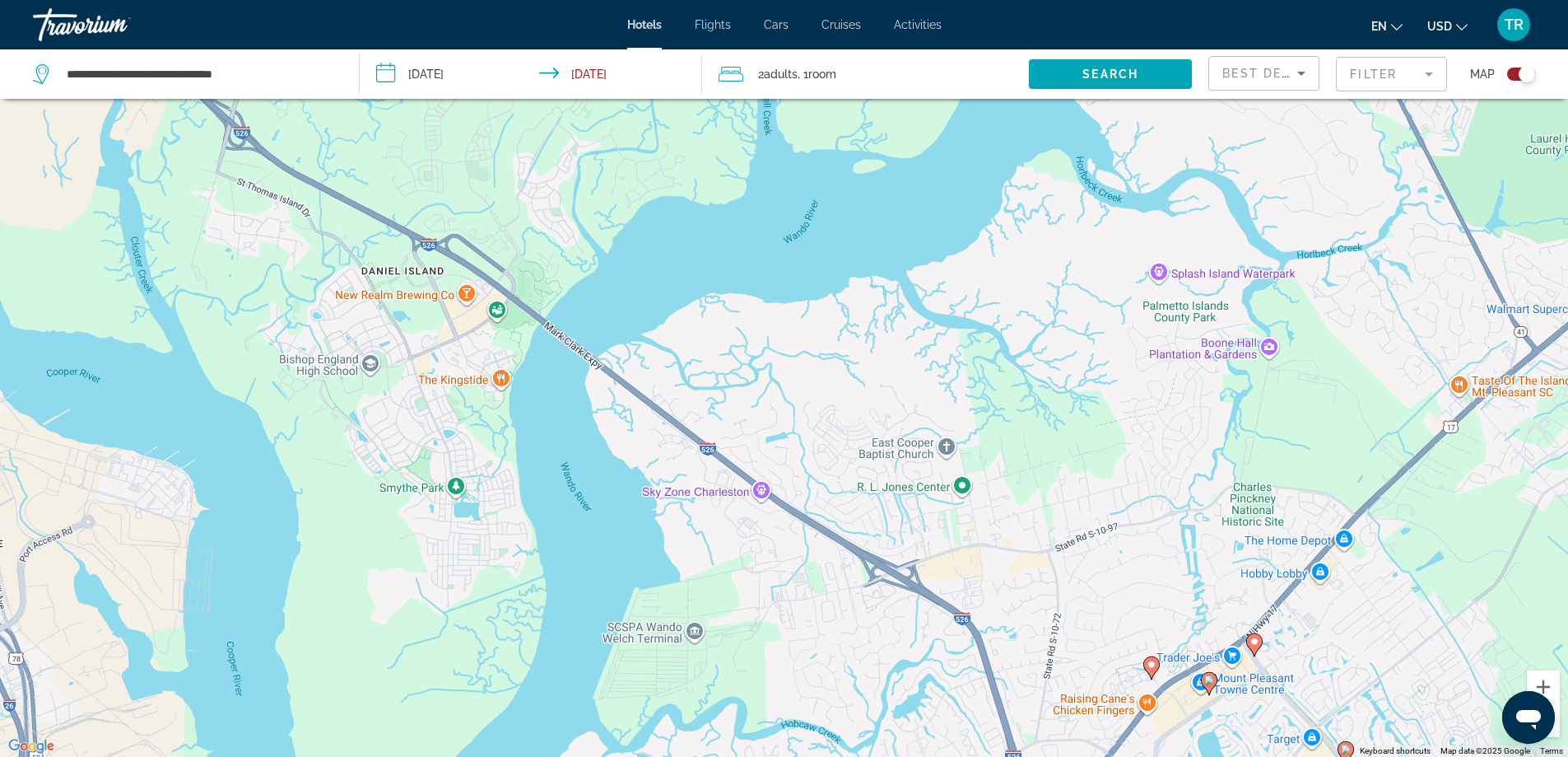
click at [1209, 677] on image "Main content" at bounding box center [1209, 680] width 10 height 10
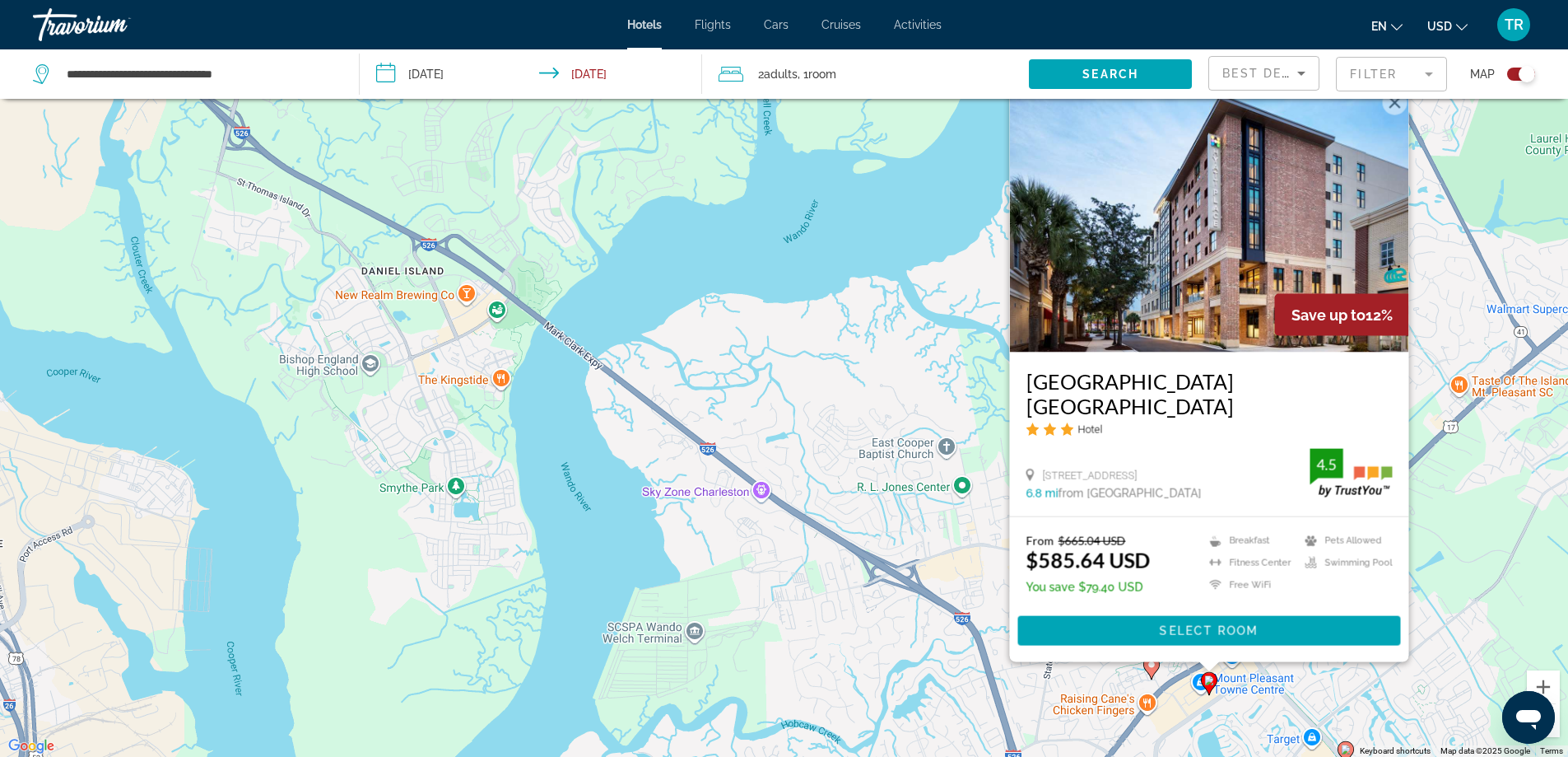
click at [940, 597] on div "To activate drag with keyboard, press Alt + Enter. Once in keyboard drag state,…" at bounding box center [784, 378] width 1568 height 757
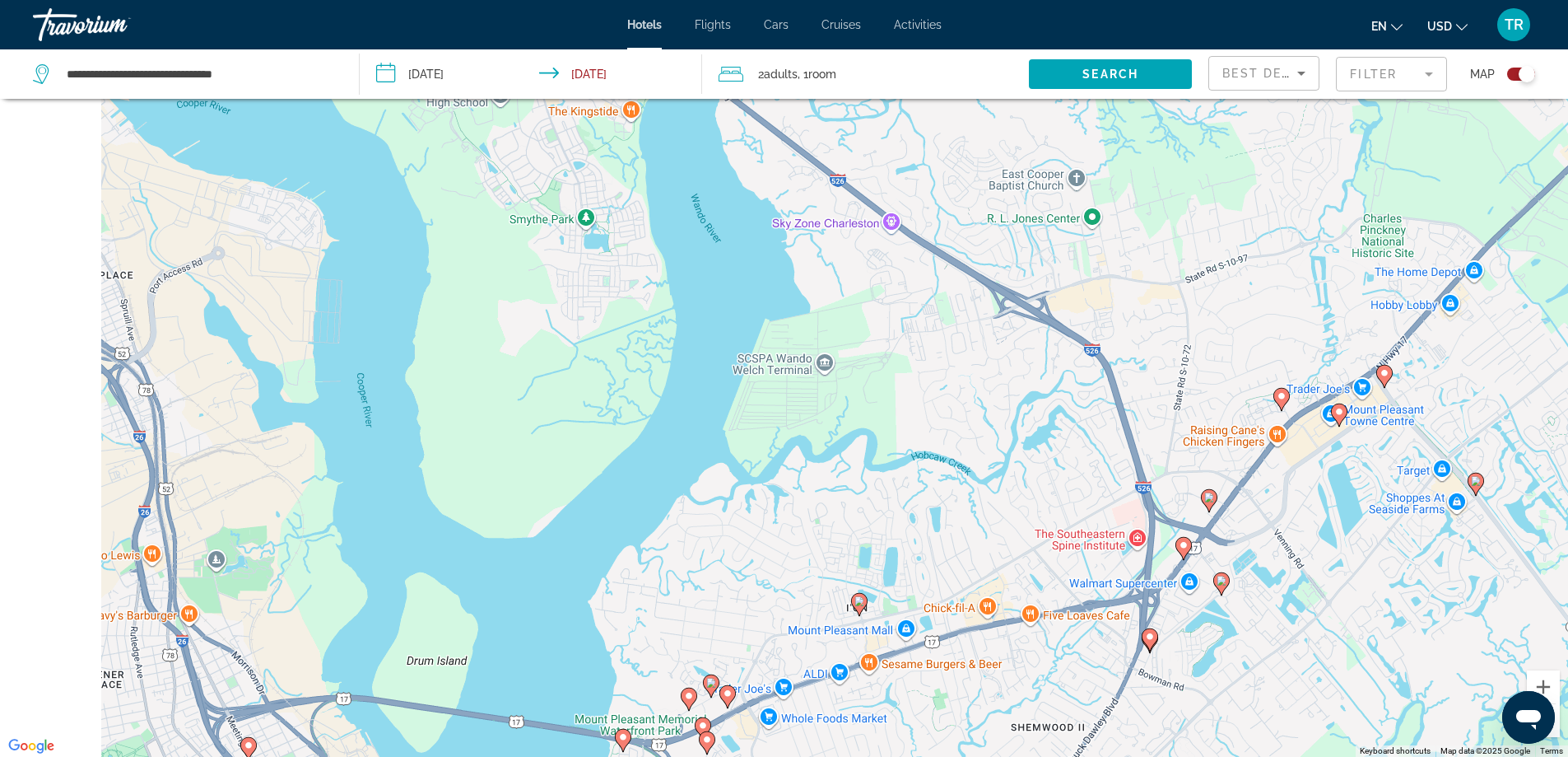
drag, startPoint x: 1011, startPoint y: 641, endPoint x: 1218, endPoint y: 188, distance: 498.1
click at [1171, 288] on div "To activate drag with keyboard, press Alt + Enter. Once in keyboard drag state,…" at bounding box center [784, 378] width 1568 height 757
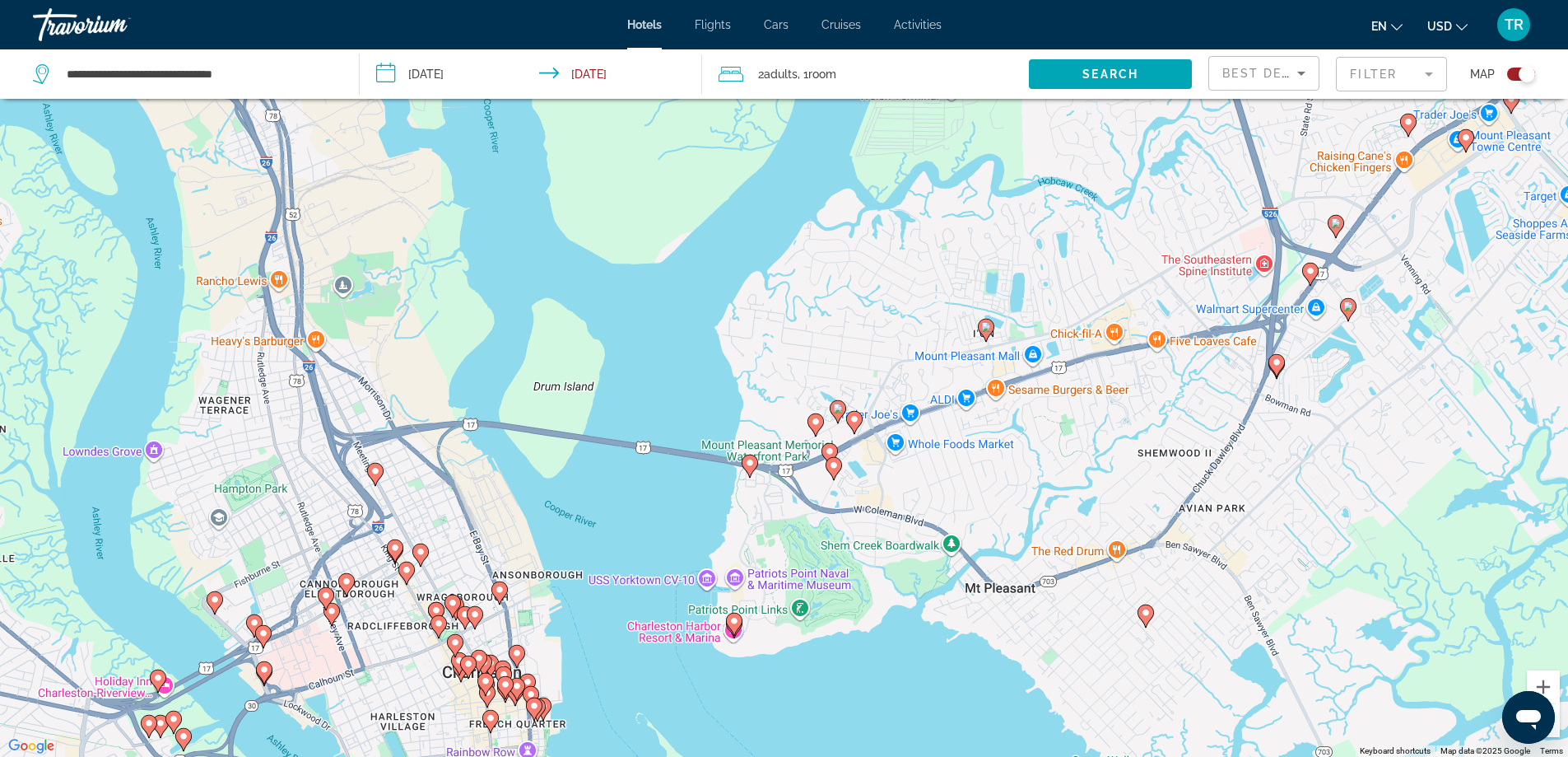
click at [1313, 269] on image "Main content" at bounding box center [1310, 271] width 10 height 10
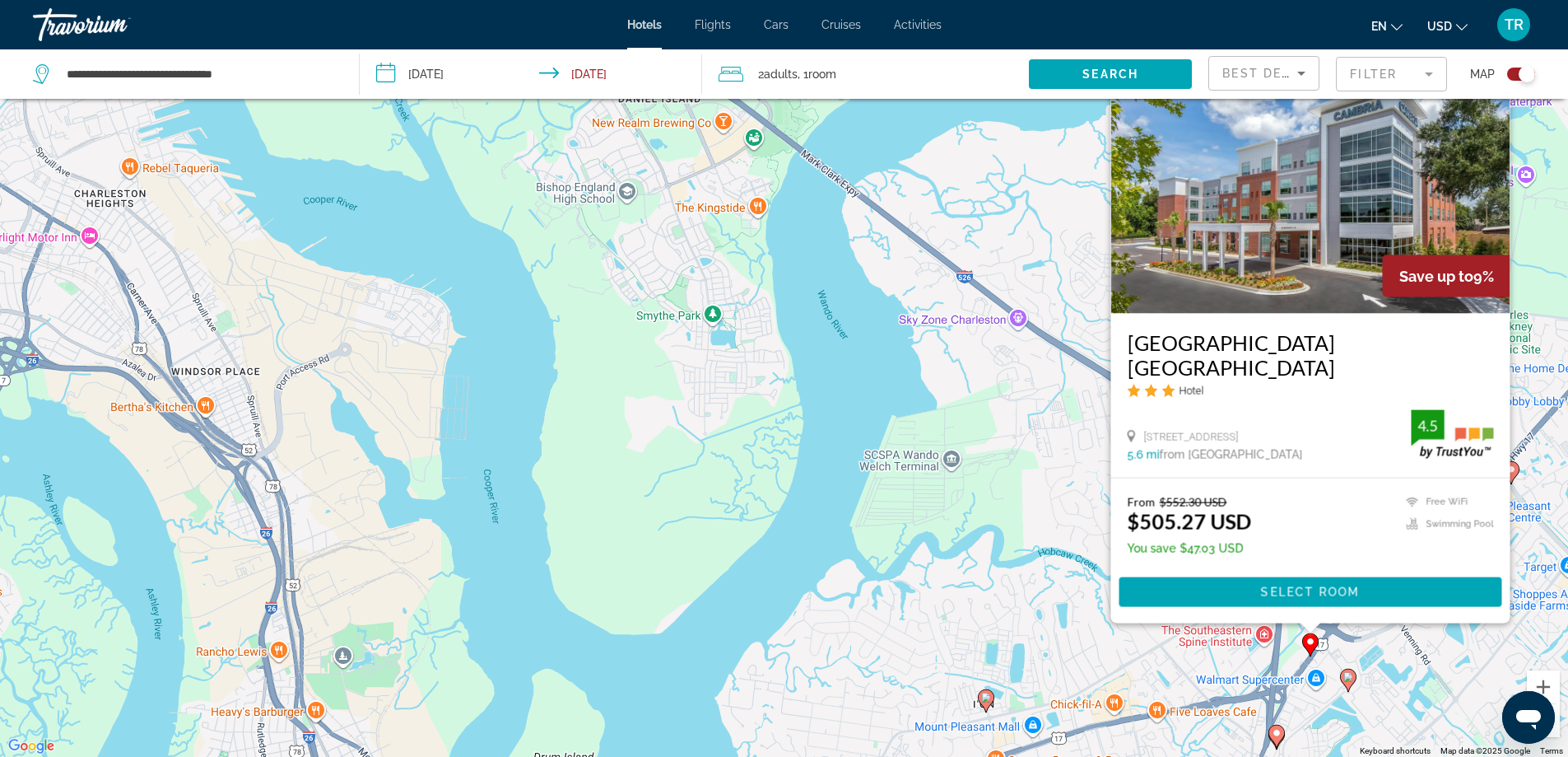
click at [983, 471] on div "To activate drag with keyboard, press Alt + Enter. Once in keyboard drag state,…" at bounding box center [784, 378] width 1568 height 757
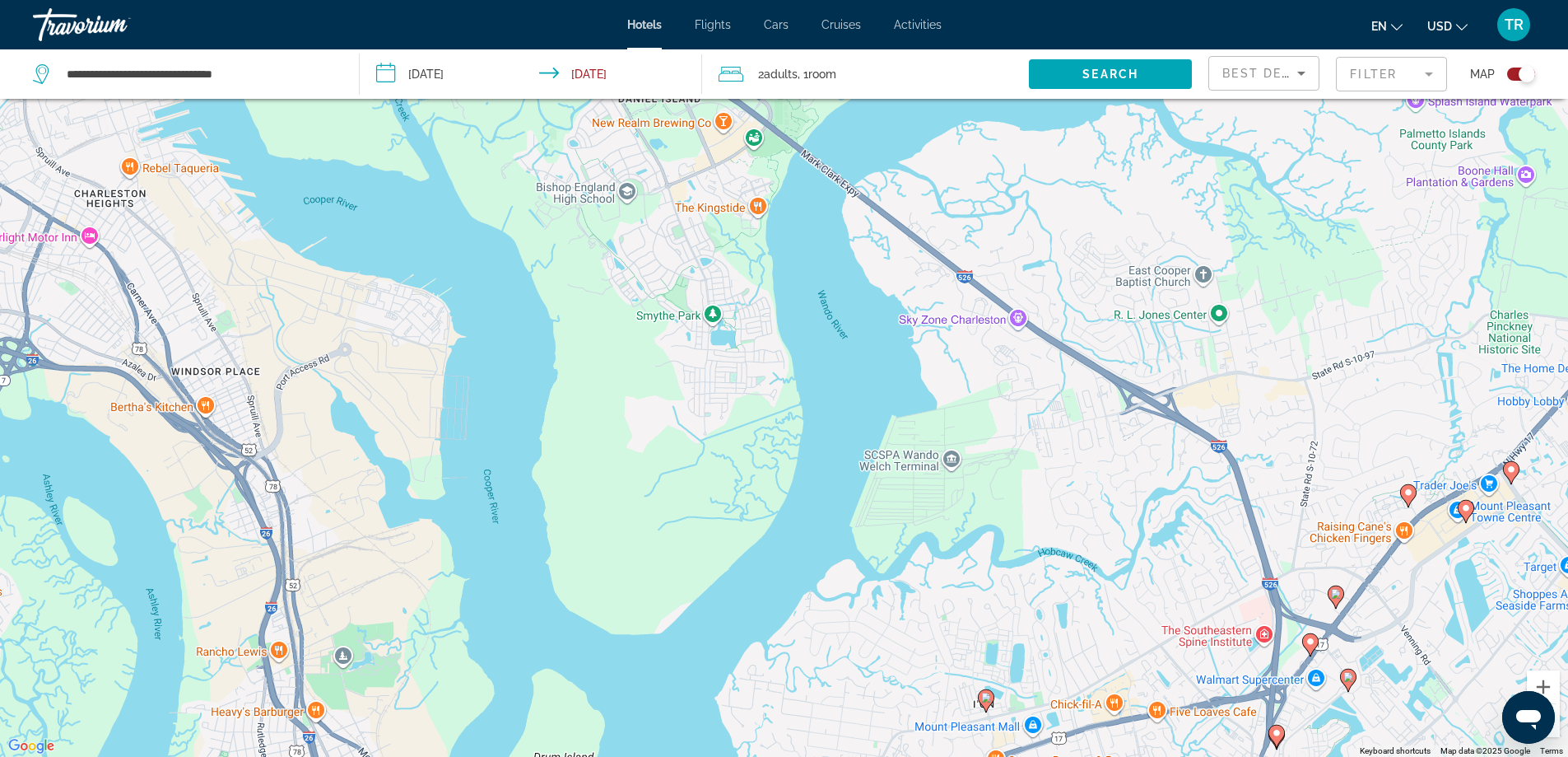
drag, startPoint x: 1107, startPoint y: 633, endPoint x: 1132, endPoint y: 392, distance: 242.3
click at [1129, 423] on div "To activate drag with keyboard, press Alt + Enter. Once in keyboard drag state,…" at bounding box center [784, 378] width 1568 height 757
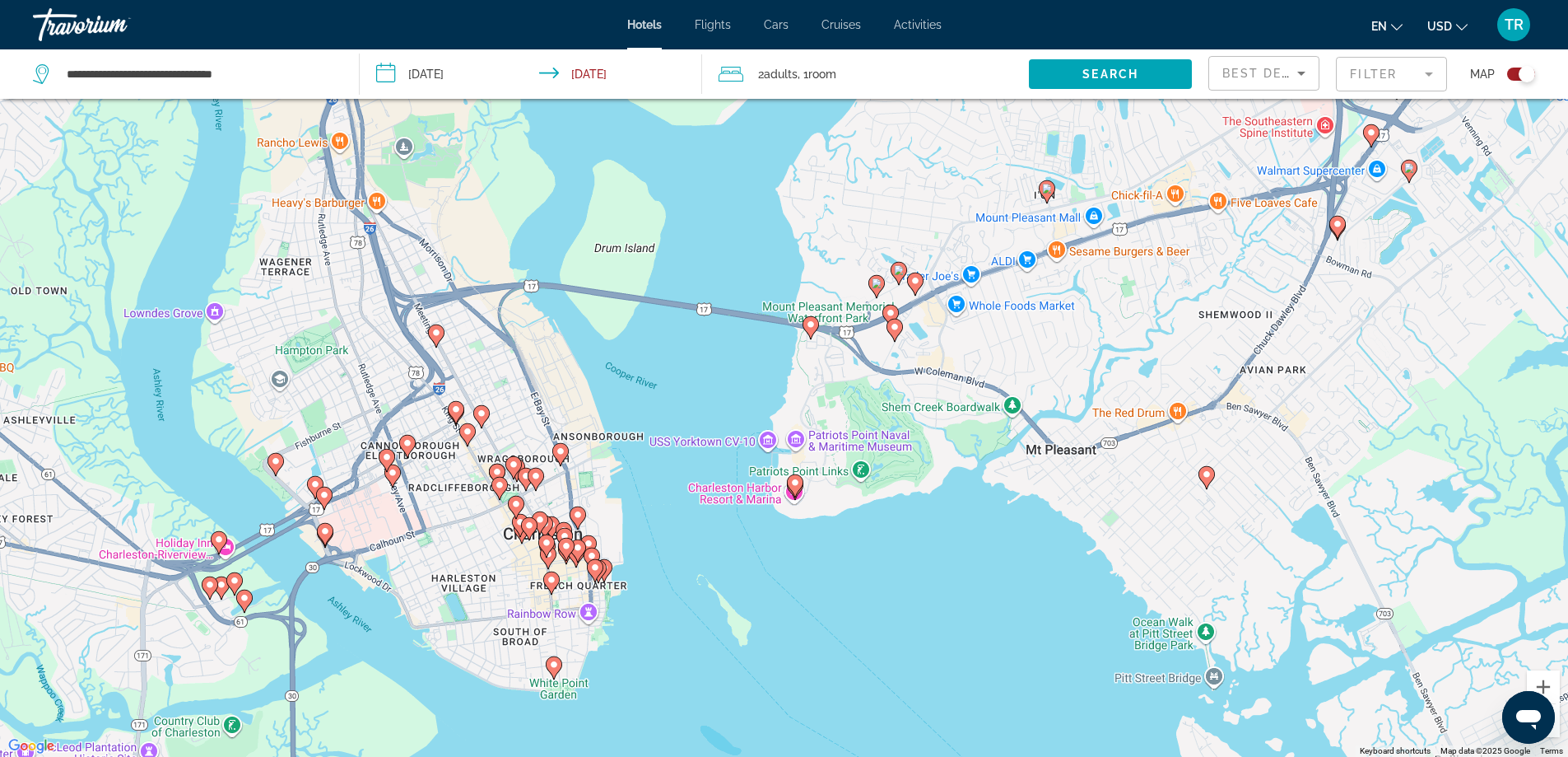
click at [877, 280] on image "Main content" at bounding box center [876, 284] width 10 height 10
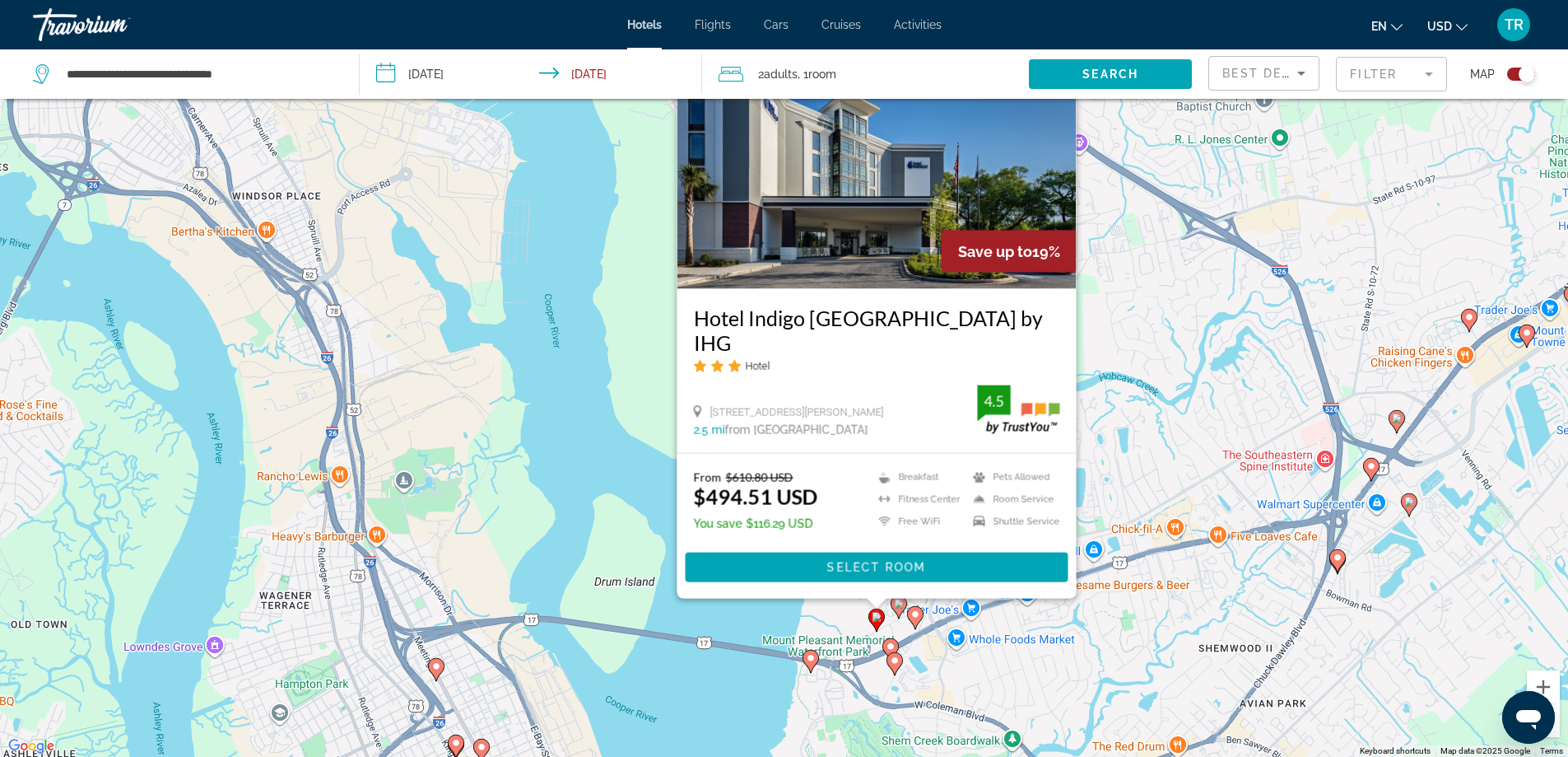
click at [1114, 289] on div "To activate drag with keyboard, press Alt + Enter. Once in keyboard drag state,…" at bounding box center [784, 378] width 1568 height 757
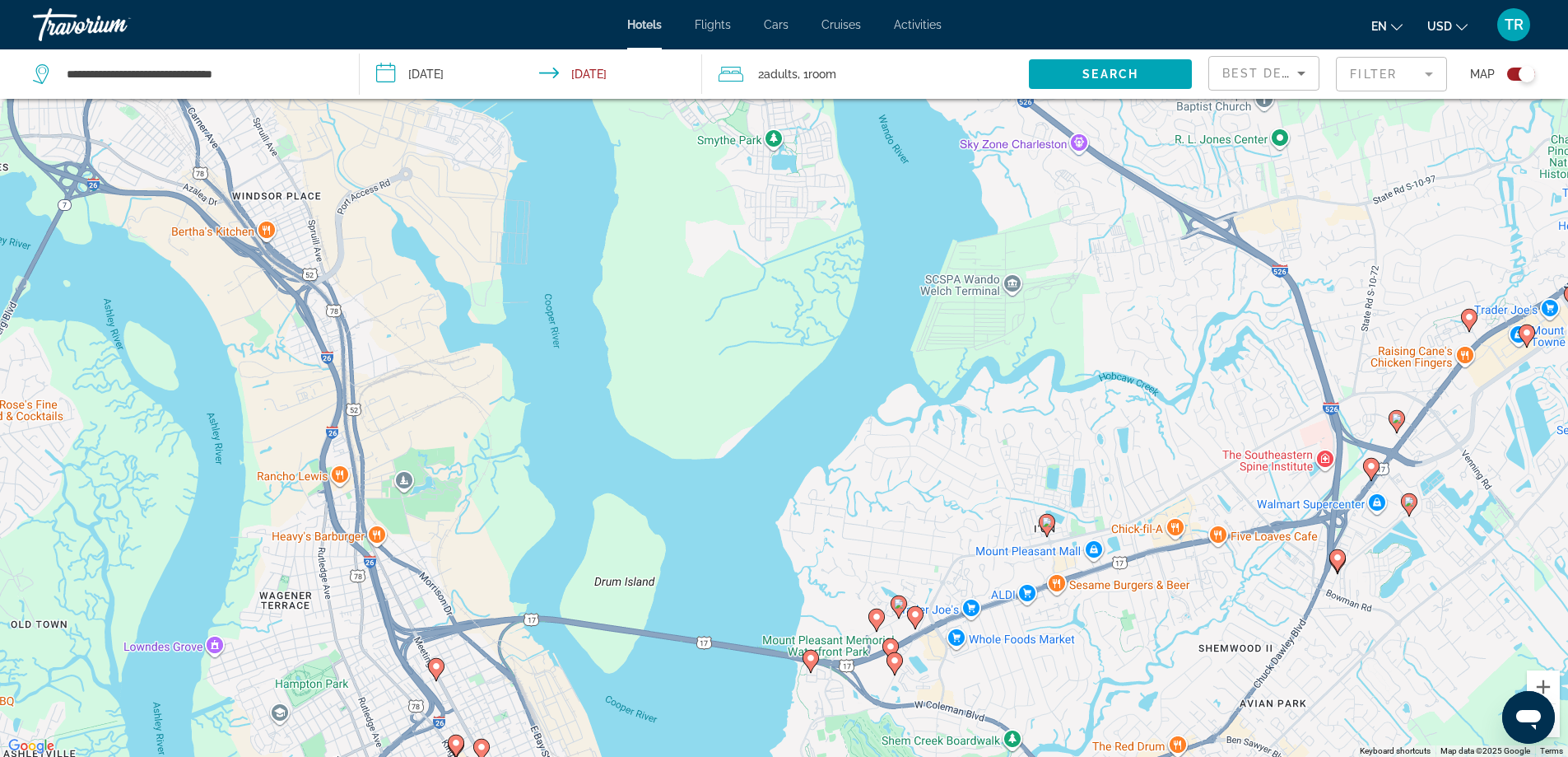
click at [895, 606] on image "Main content" at bounding box center [899, 604] width 10 height 10
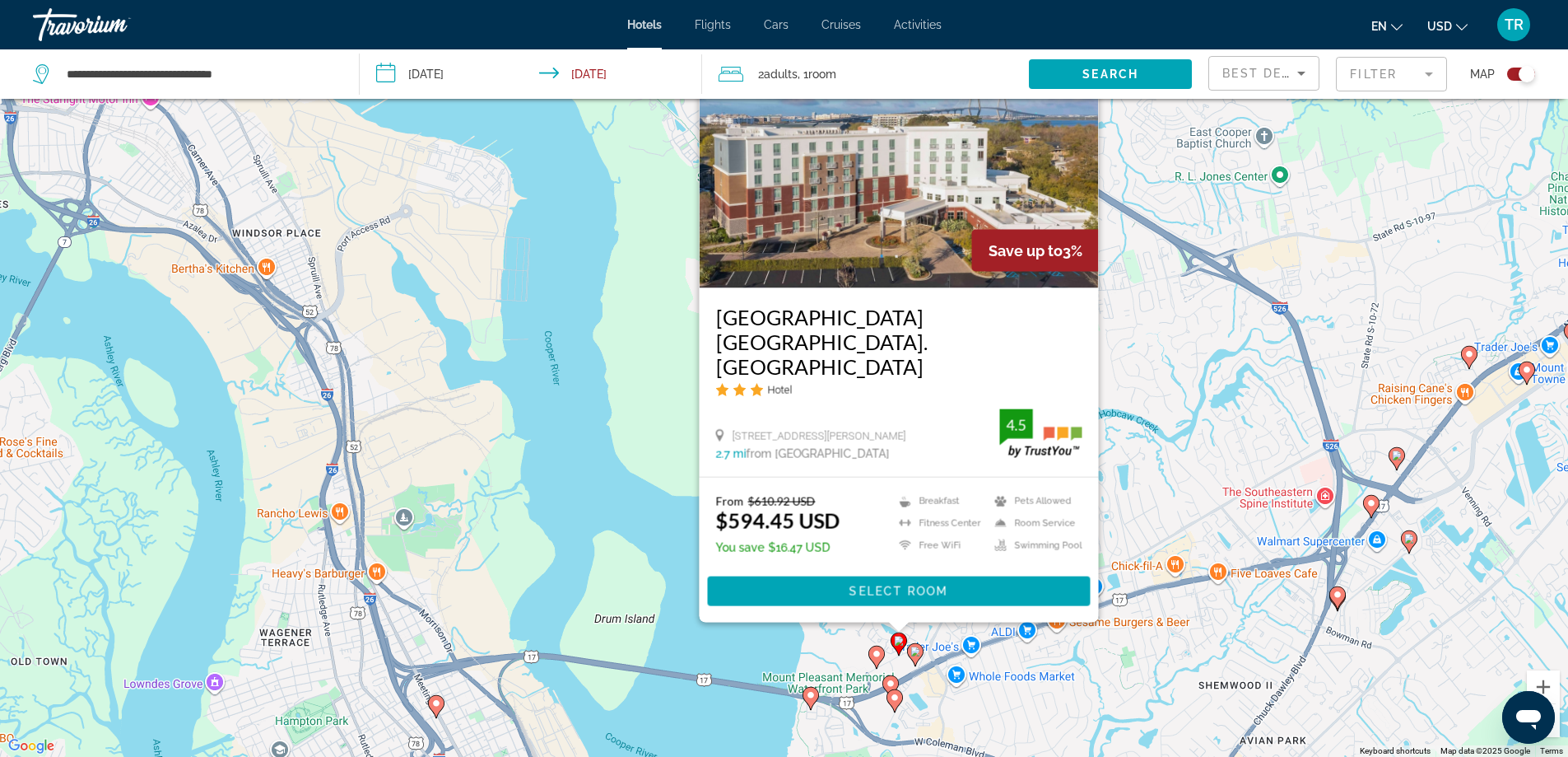
click at [1148, 359] on div "To activate drag with keyboard, press Alt + Enter. Once in keyboard drag state,…" at bounding box center [784, 378] width 1568 height 757
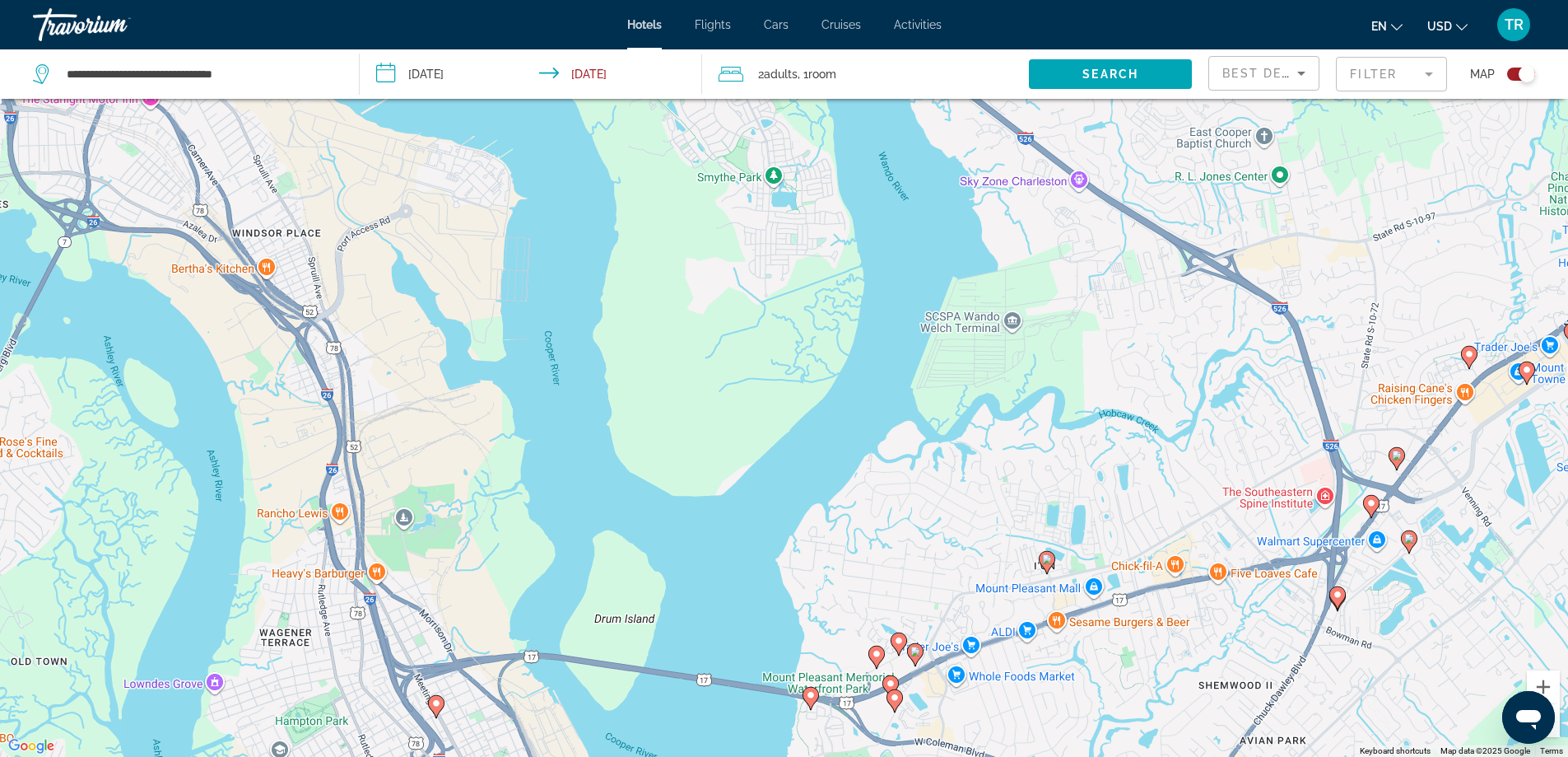
click at [916, 653] on image "Main content" at bounding box center [915, 651] width 10 height 10
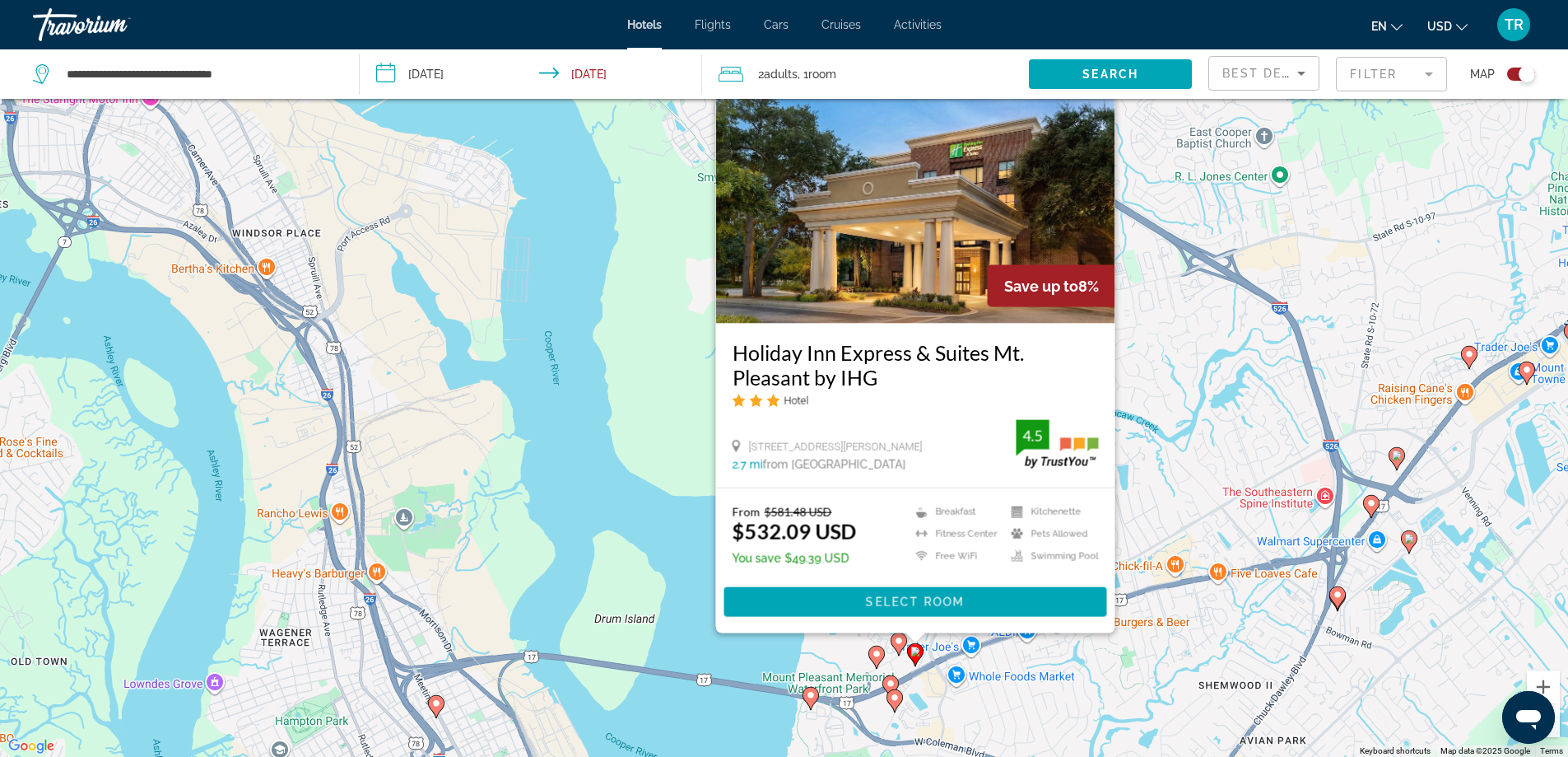
click at [1214, 402] on div "To activate drag with keyboard, press Alt + Enter. Once in keyboard drag state,…" at bounding box center [784, 378] width 1568 height 757
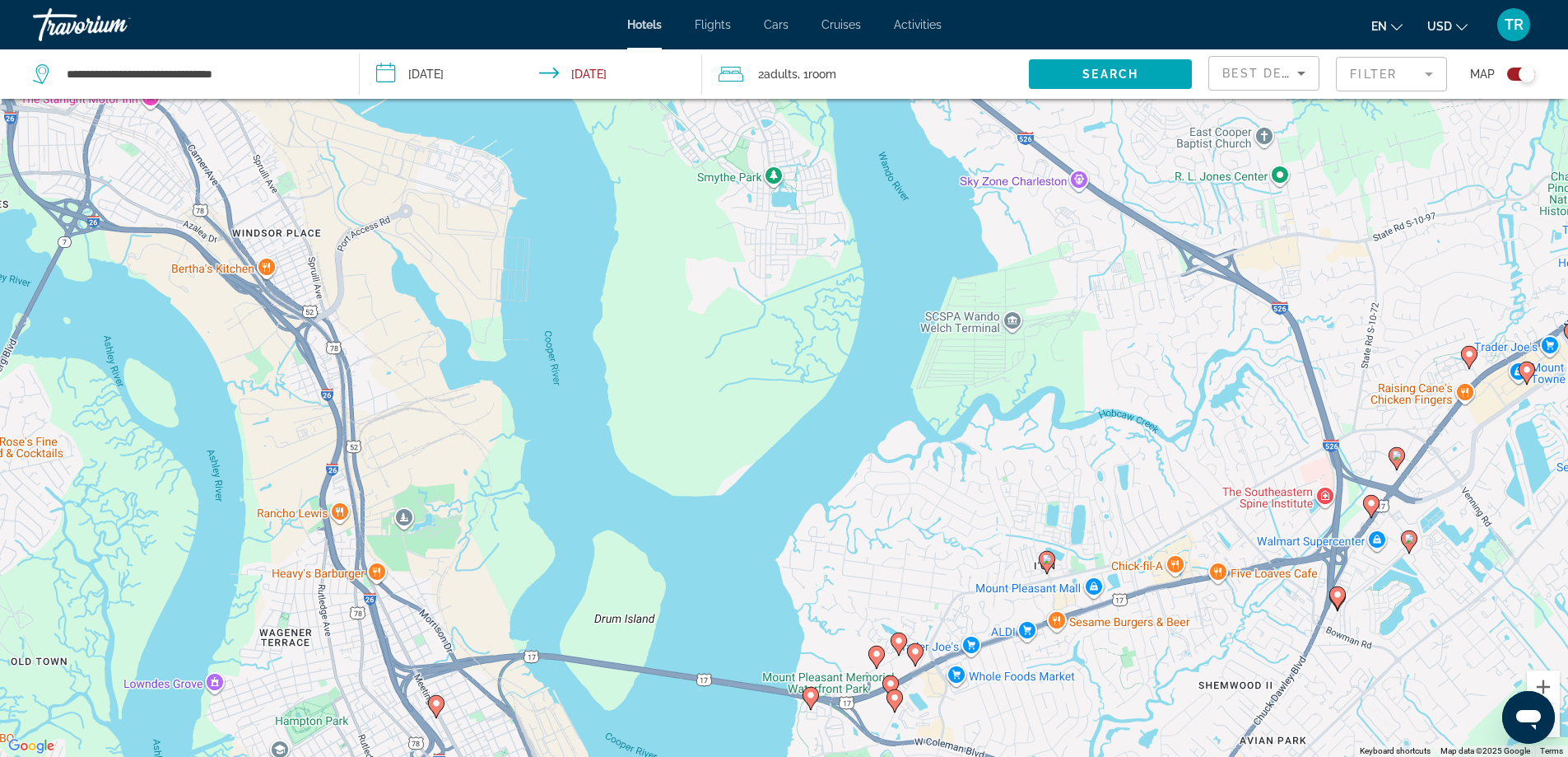
click at [890, 678] on icon "Main content" at bounding box center [890, 686] width 15 height 22
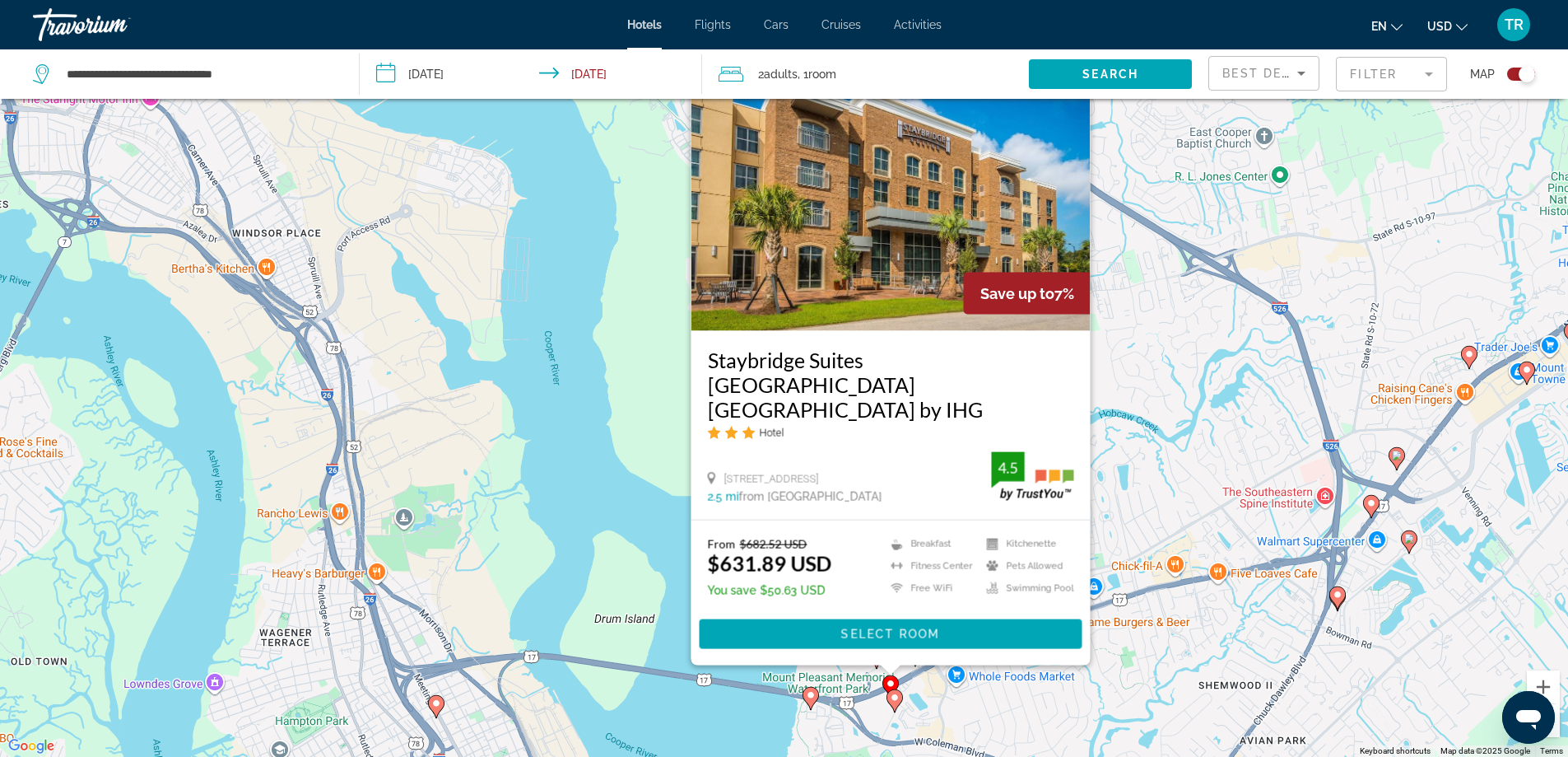
click at [1179, 432] on div "To activate drag with keyboard, press Alt + Enter. Once in keyboard drag state,…" at bounding box center [784, 378] width 1568 height 757
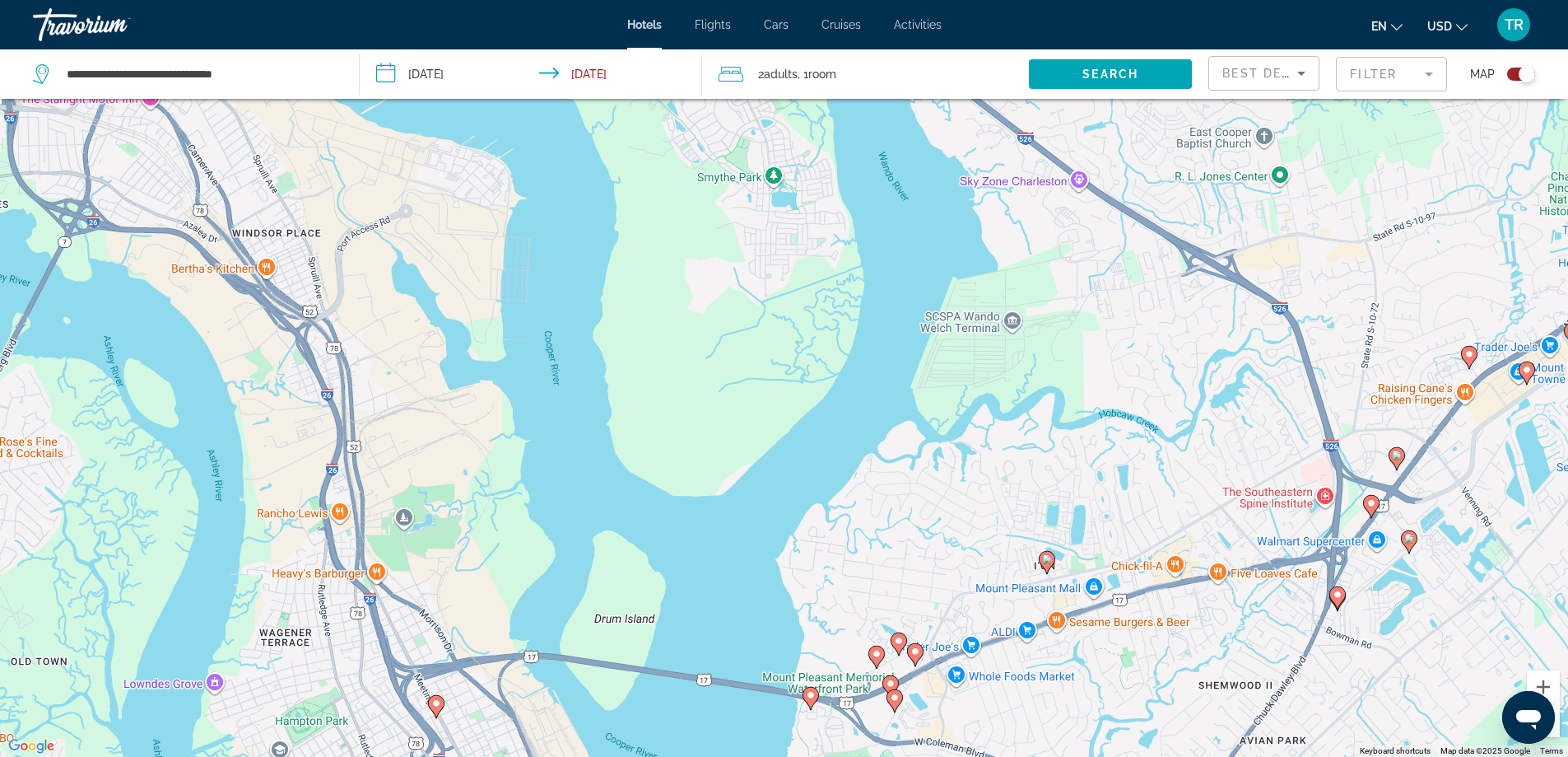
click at [896, 699] on image "Main content" at bounding box center [895, 697] width 10 height 10
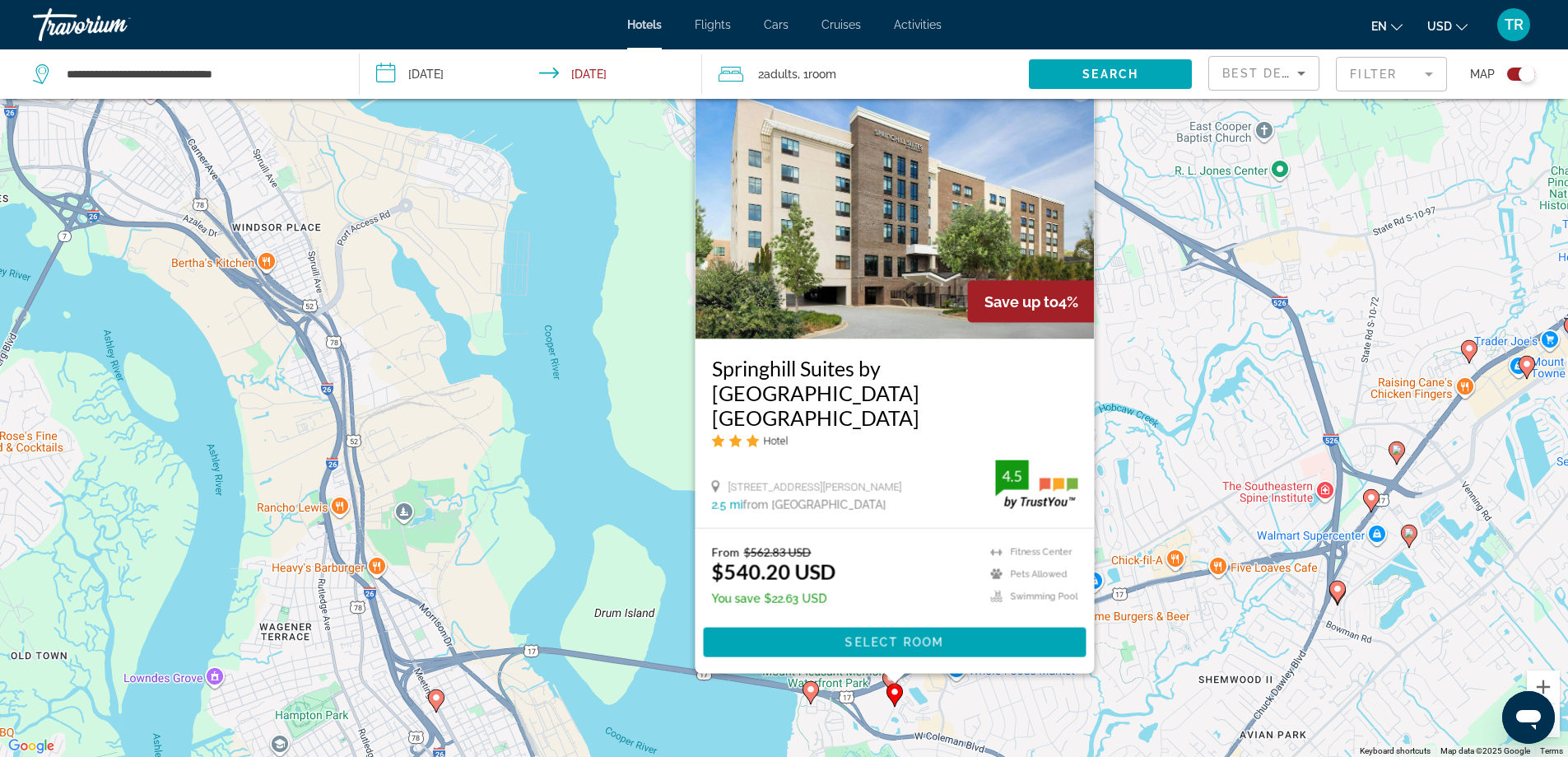
click at [1201, 466] on div "To activate drag with keyboard, press Alt + Enter. Once in keyboard drag state,…" at bounding box center [784, 378] width 1568 height 757
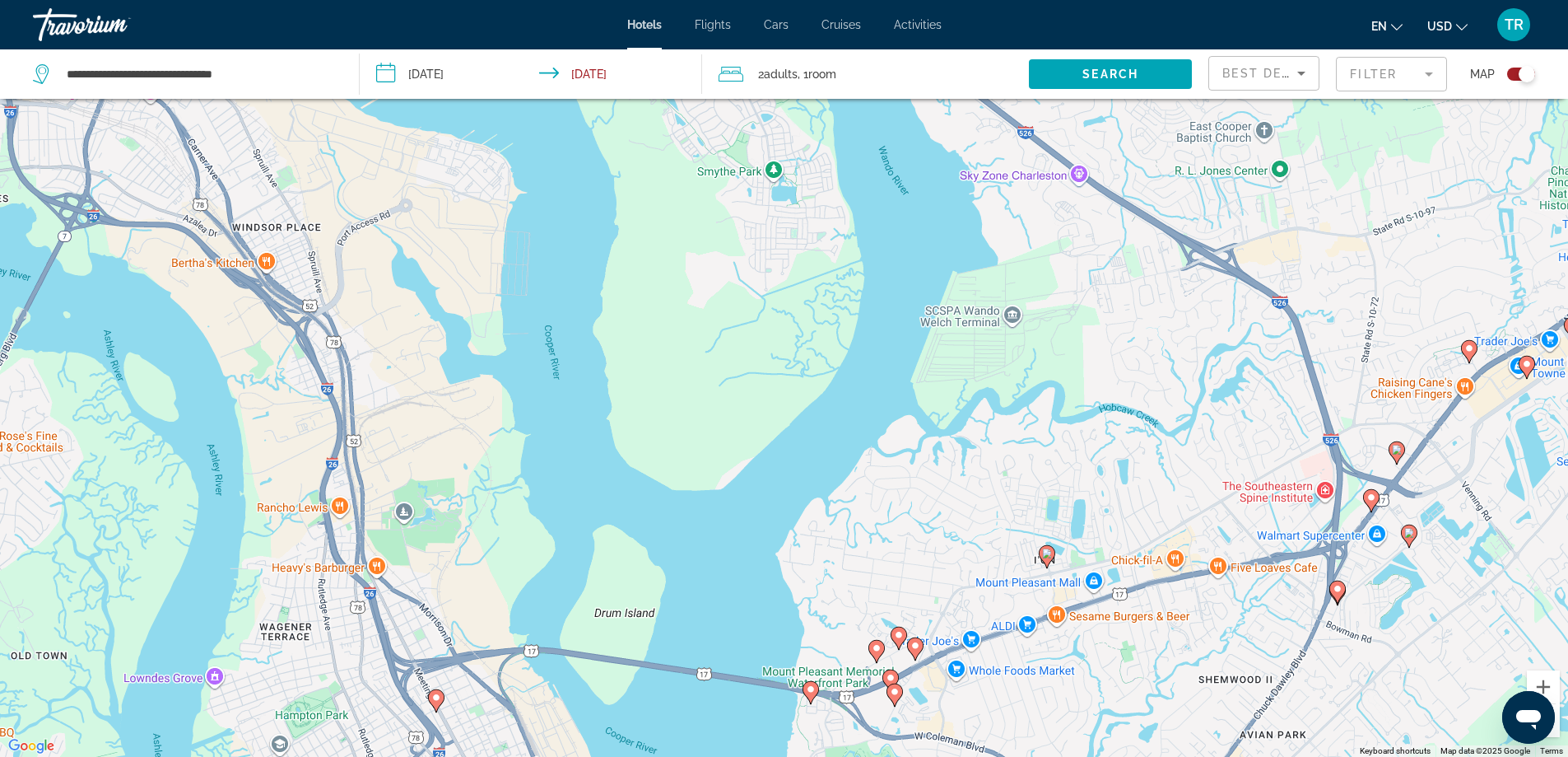
click at [809, 689] on image "Main content" at bounding box center [811, 690] width 10 height 10
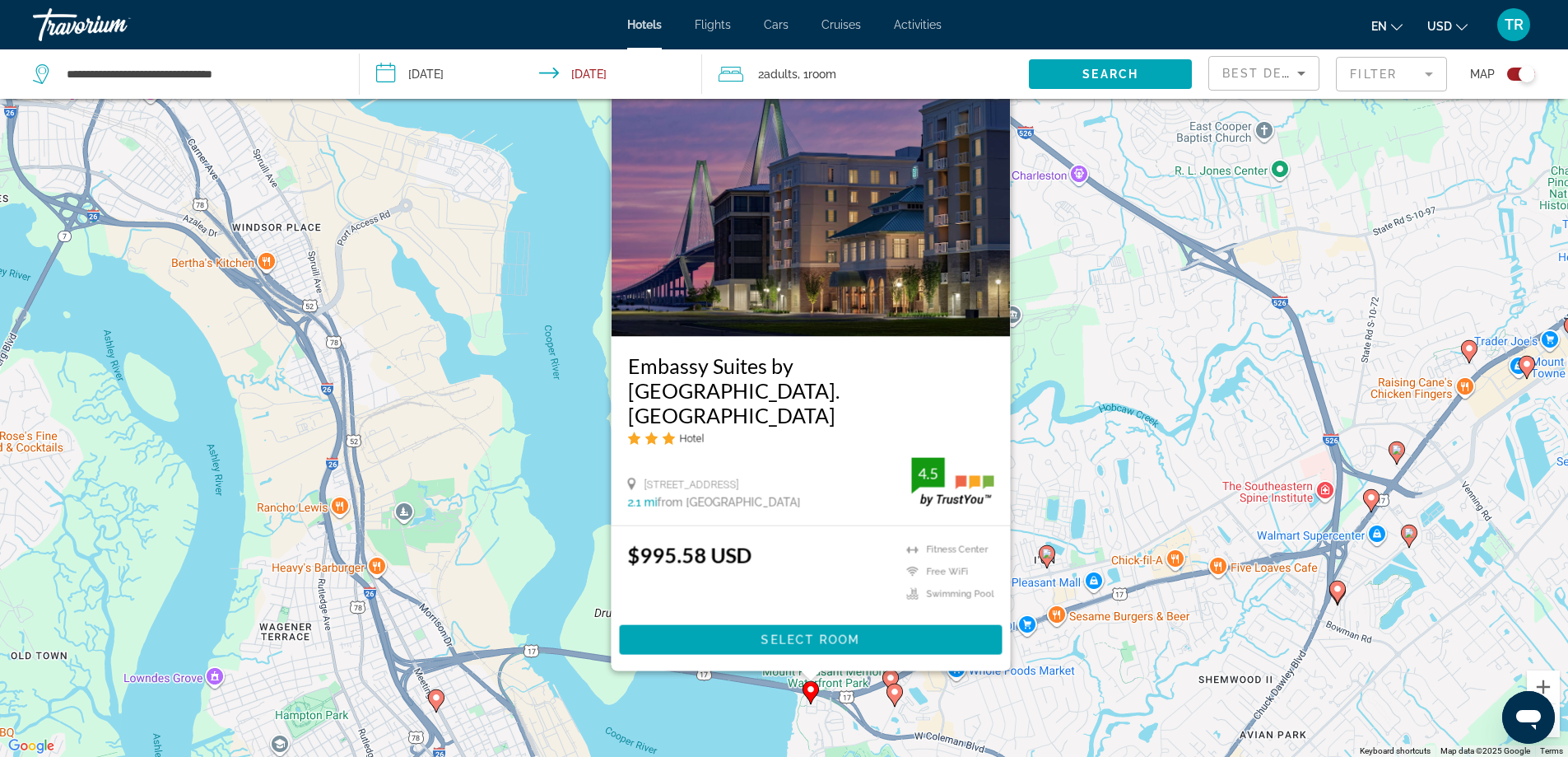
click at [1060, 465] on div "To activate drag with keyboard, press Alt + Enter. Once in keyboard drag state,…" at bounding box center [784, 378] width 1568 height 757
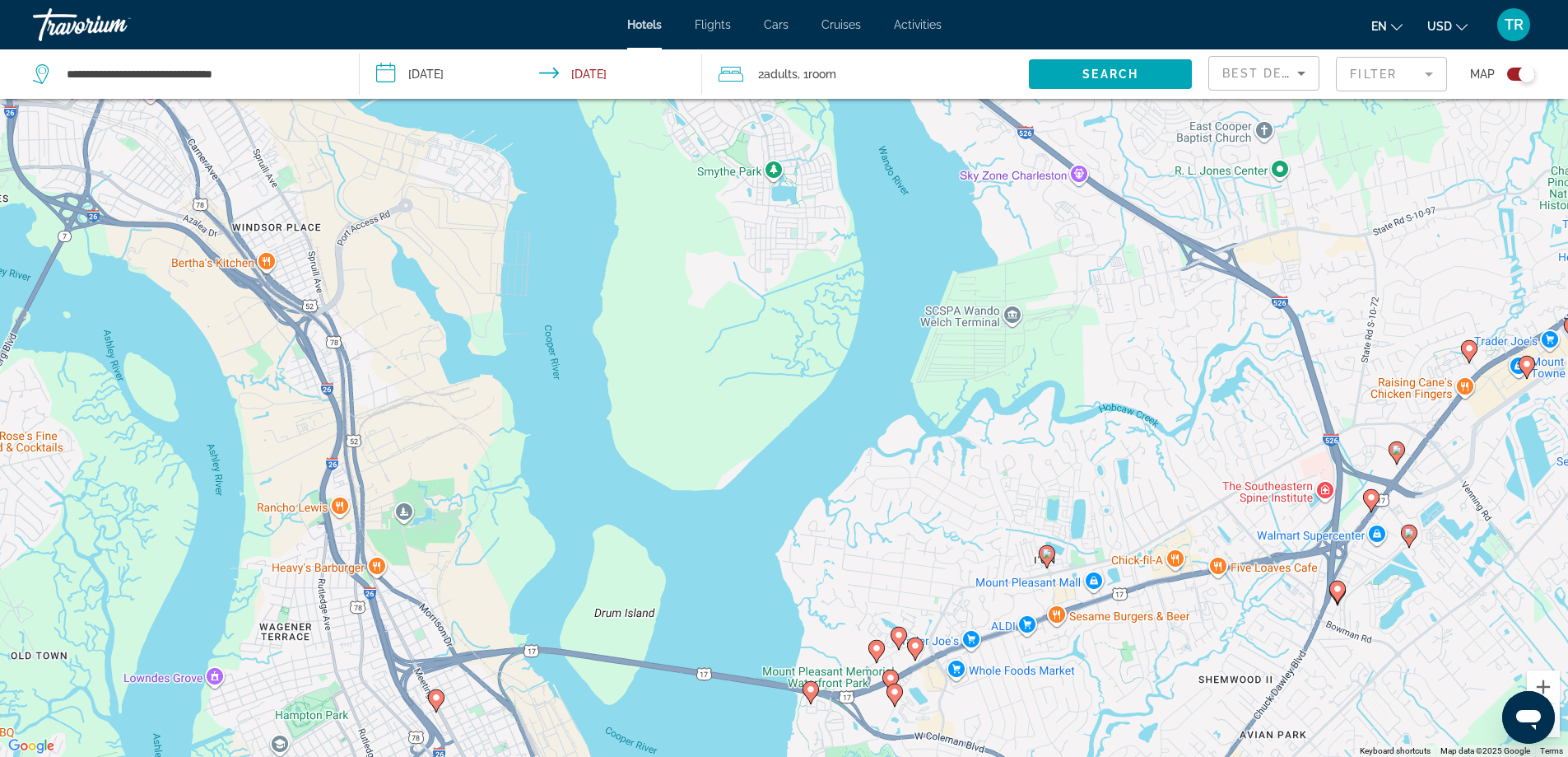
drag, startPoint x: 1162, startPoint y: 619, endPoint x: 1073, endPoint y: 282, distance: 348.6
click at [1073, 317] on div "To activate drag with keyboard, press Alt + Enter. Once in keyboard drag state,…" at bounding box center [784, 378] width 1568 height 757
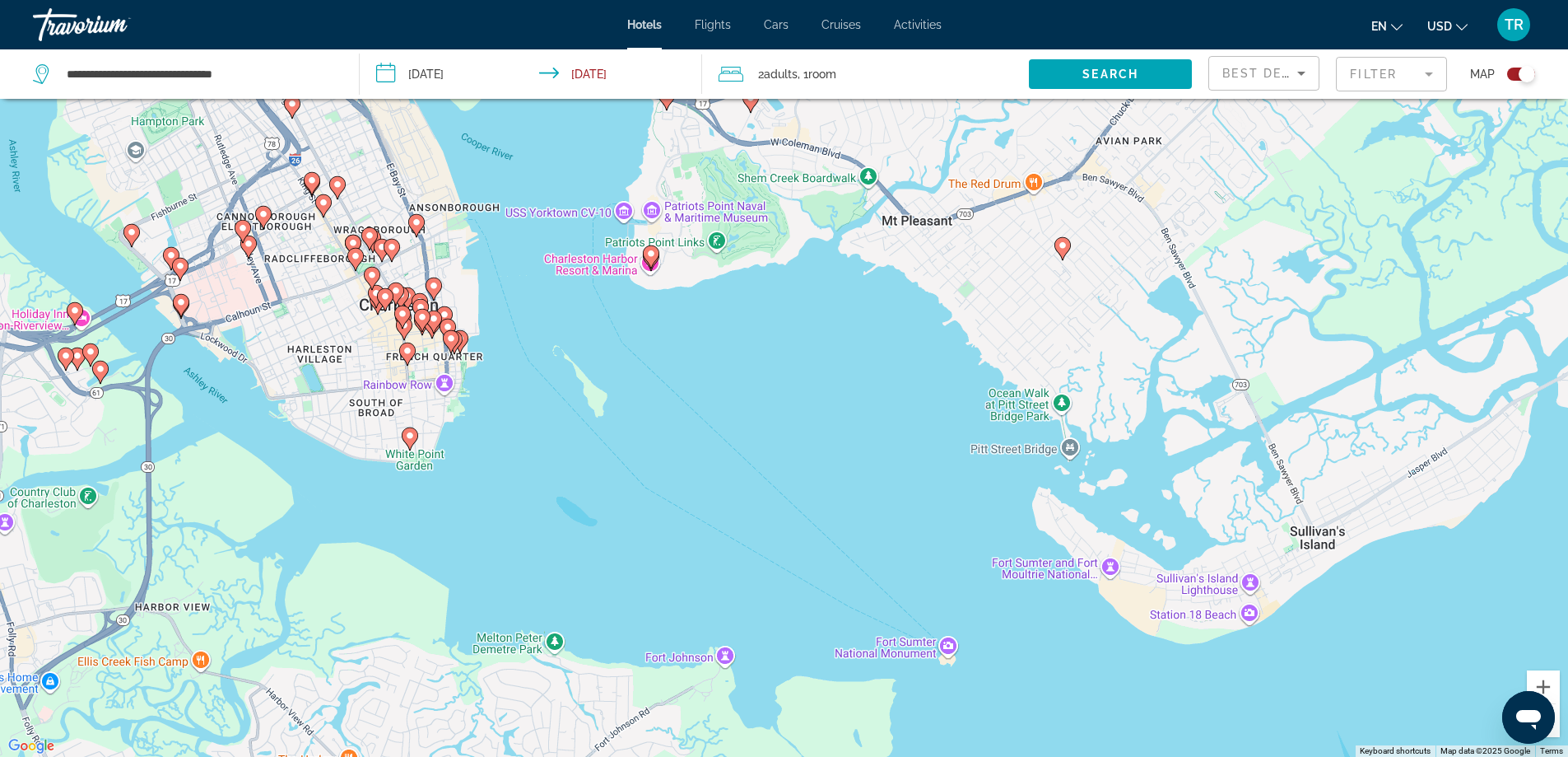
drag, startPoint x: 1039, startPoint y: 219, endPoint x: 1094, endPoint y: 380, distance: 170.1
click at [1094, 380] on div "To activate drag with keyboard, press Alt + Enter. Once in keyboard drag state,…" at bounding box center [784, 378] width 1568 height 757
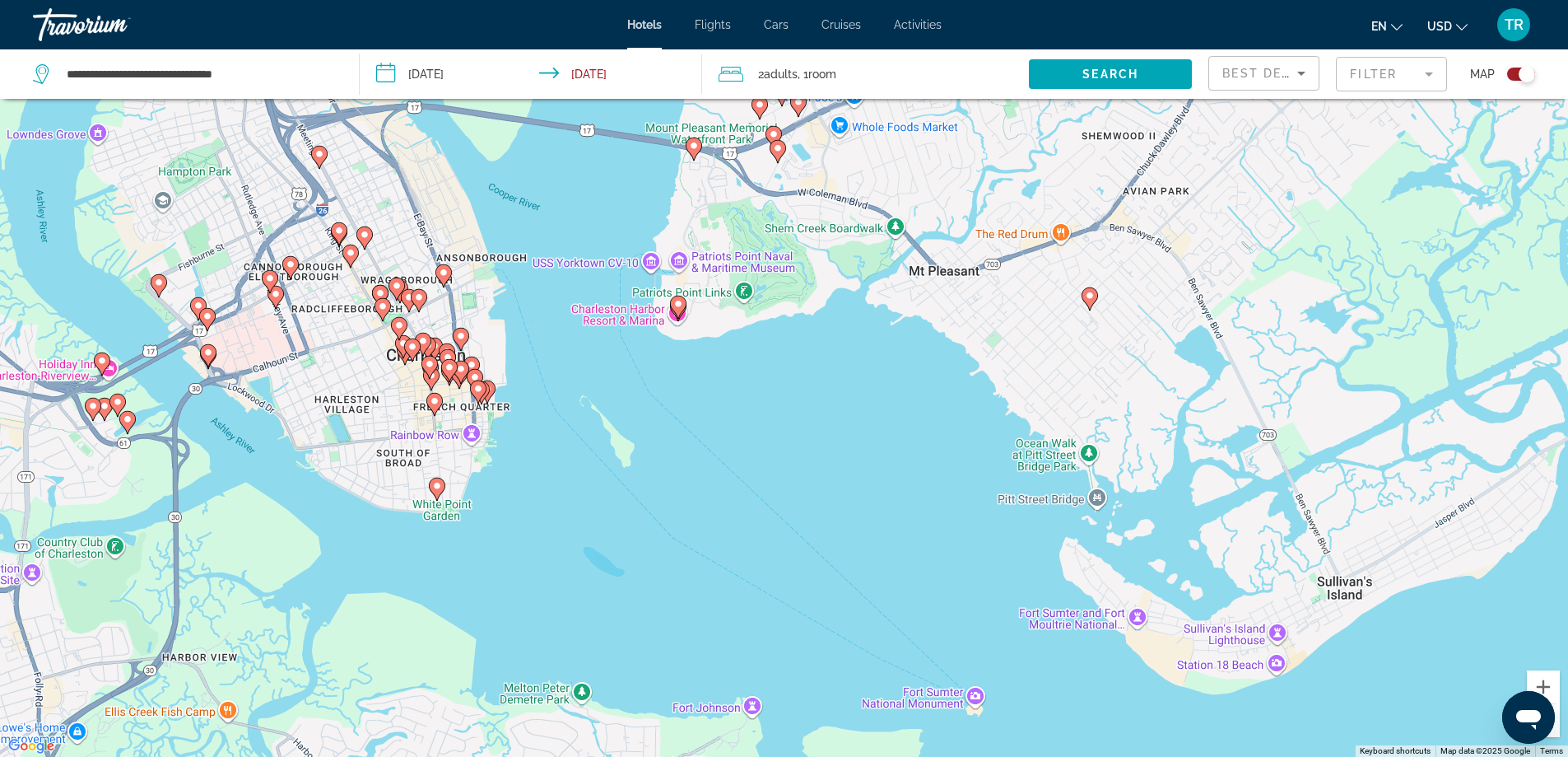
click at [1506, 72] on button "Toggle map" at bounding box center [1515, 74] width 41 height 15
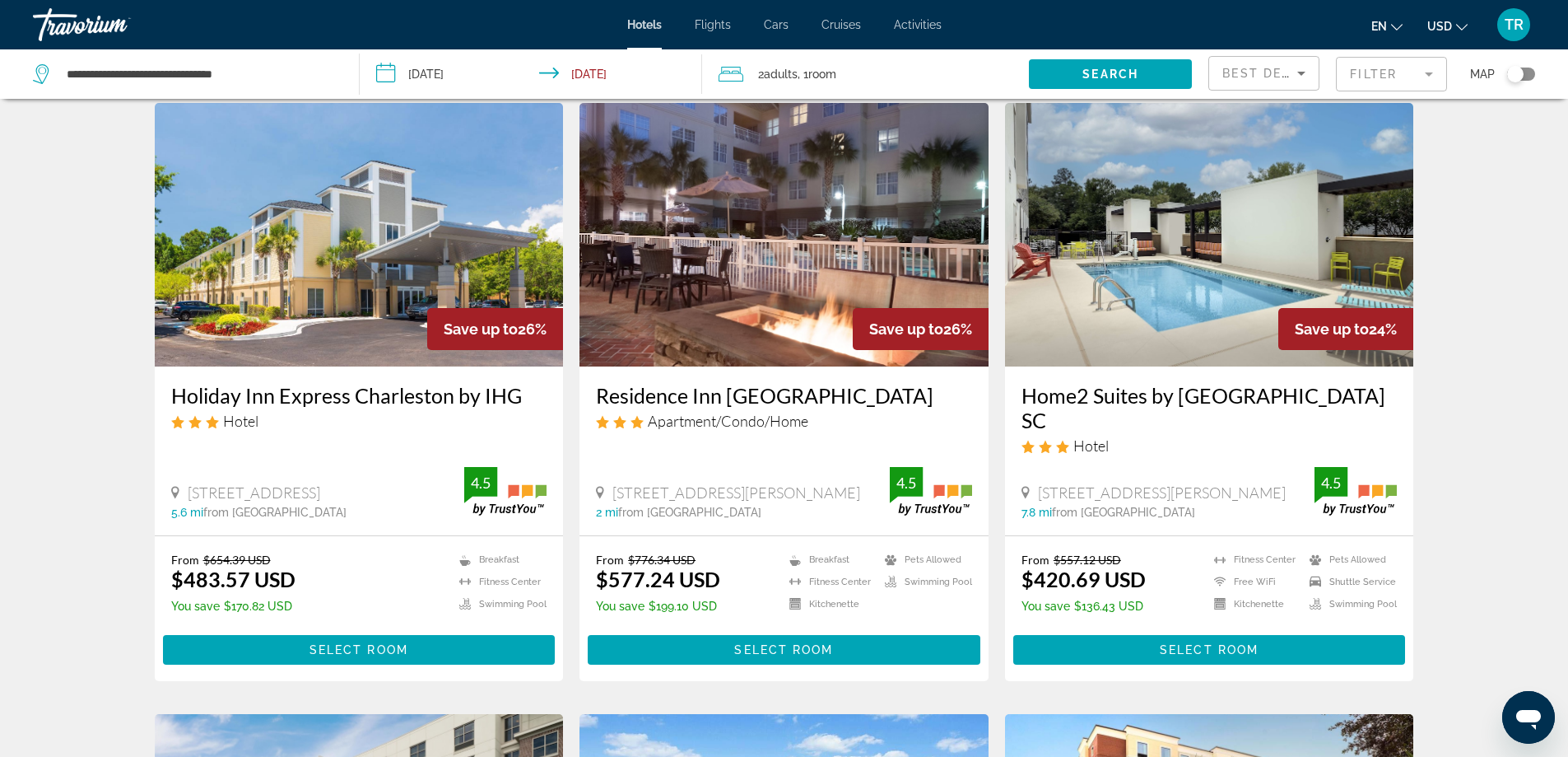
scroll to position [0, 0]
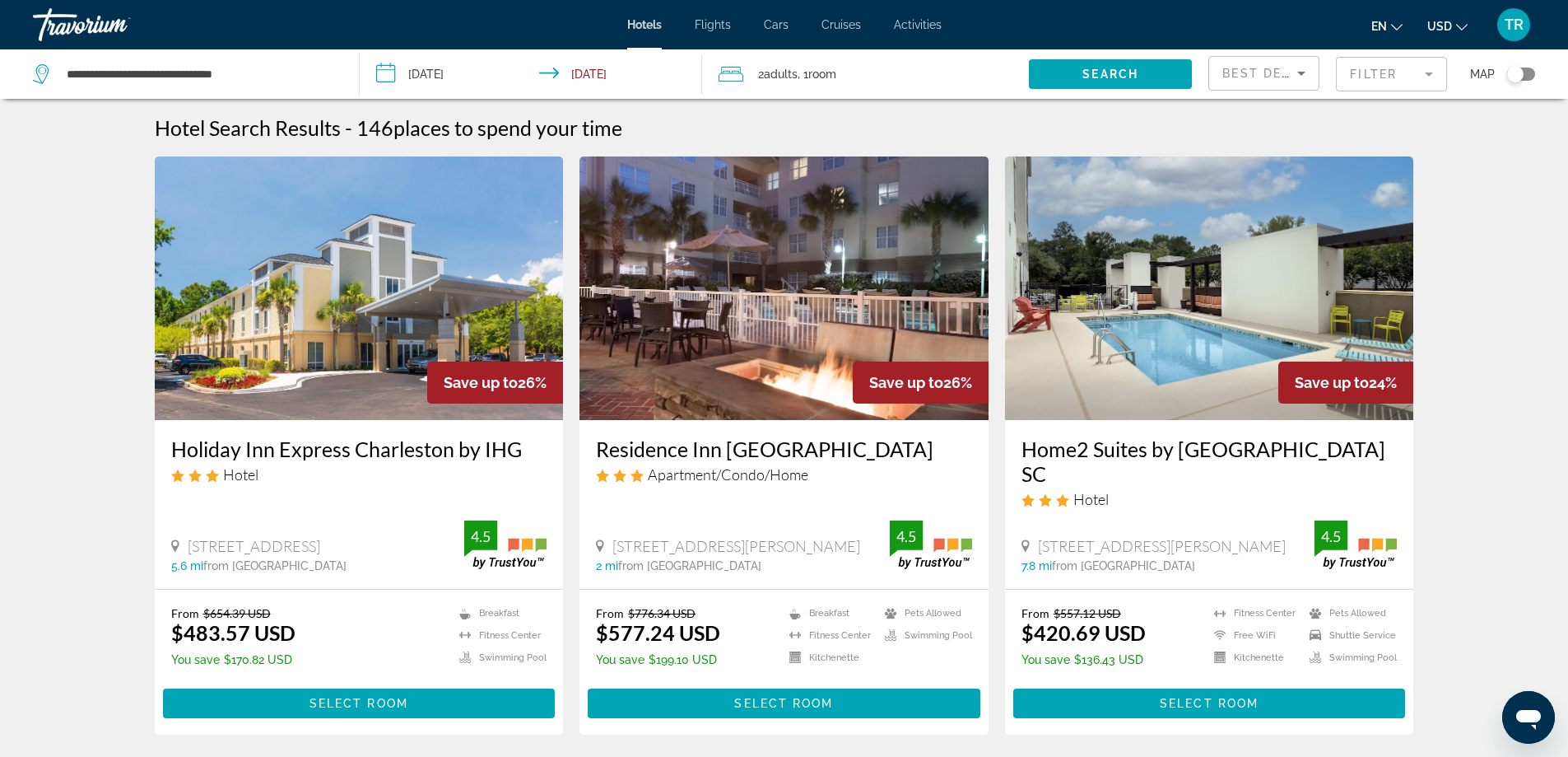
click at [1534, 68] on button "Toggle map" at bounding box center [1515, 74] width 41 height 15
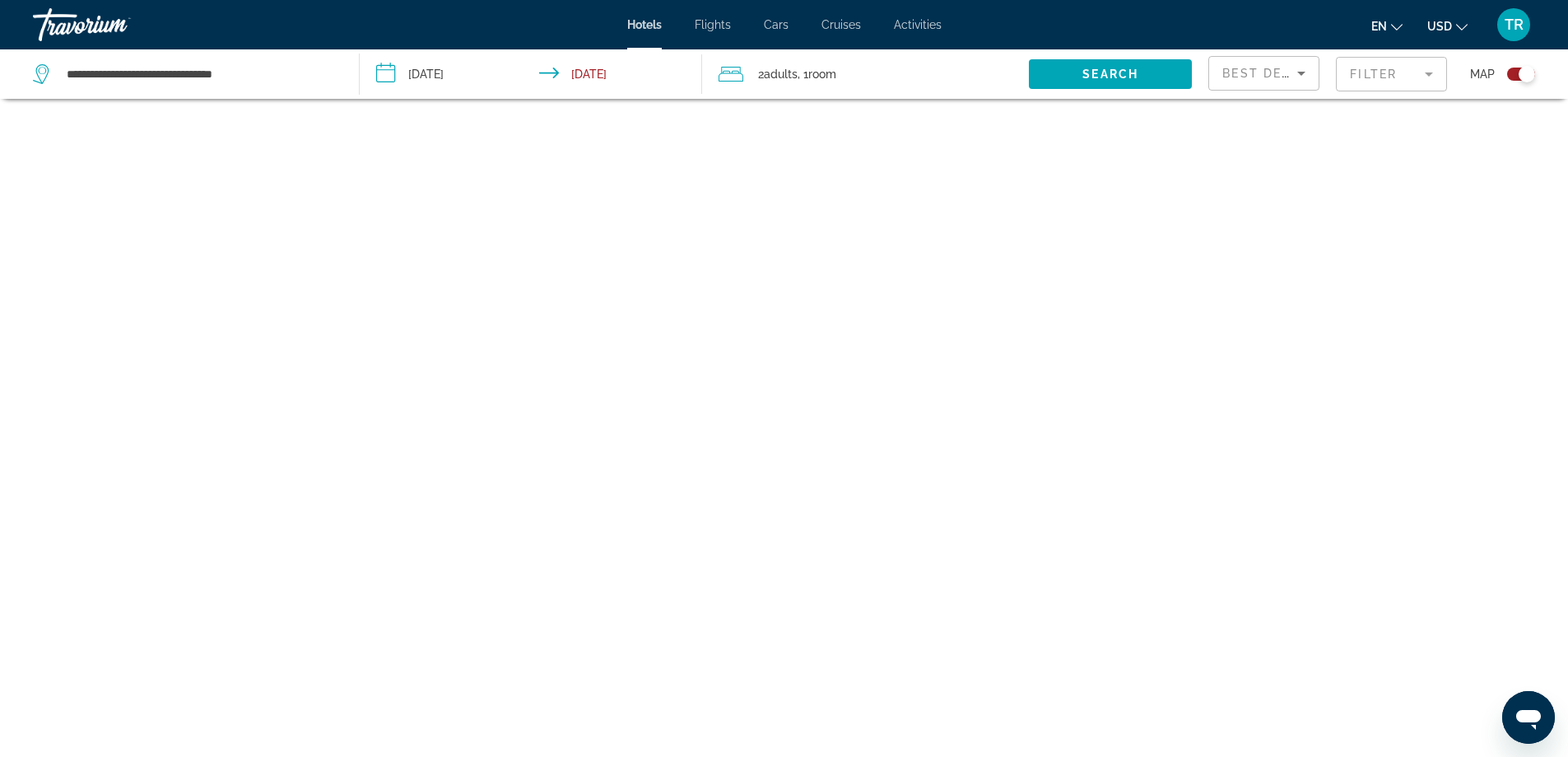
scroll to position [99, 0]
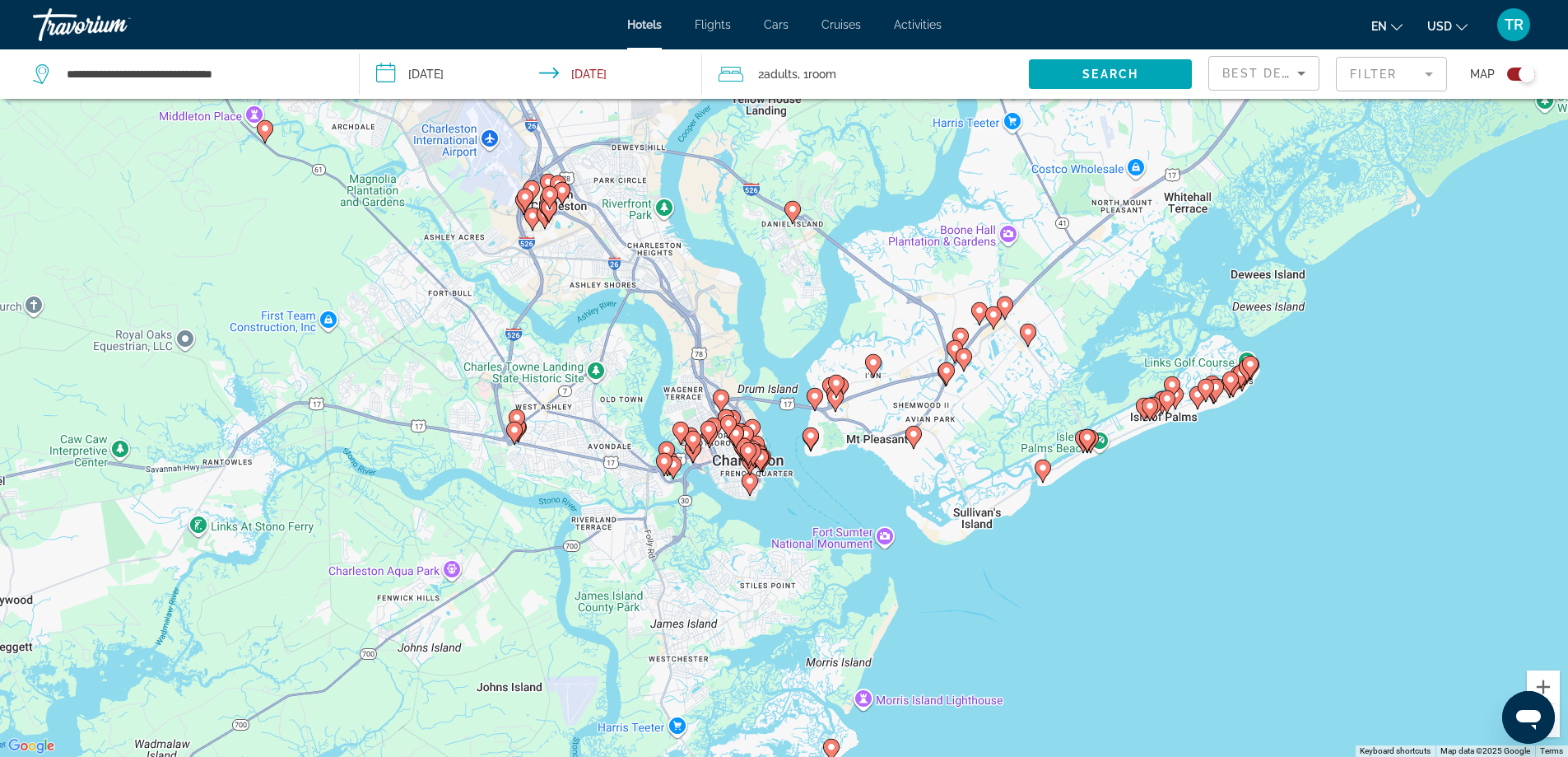
click at [1004, 304] on image "Main content" at bounding box center [1005, 304] width 10 height 10
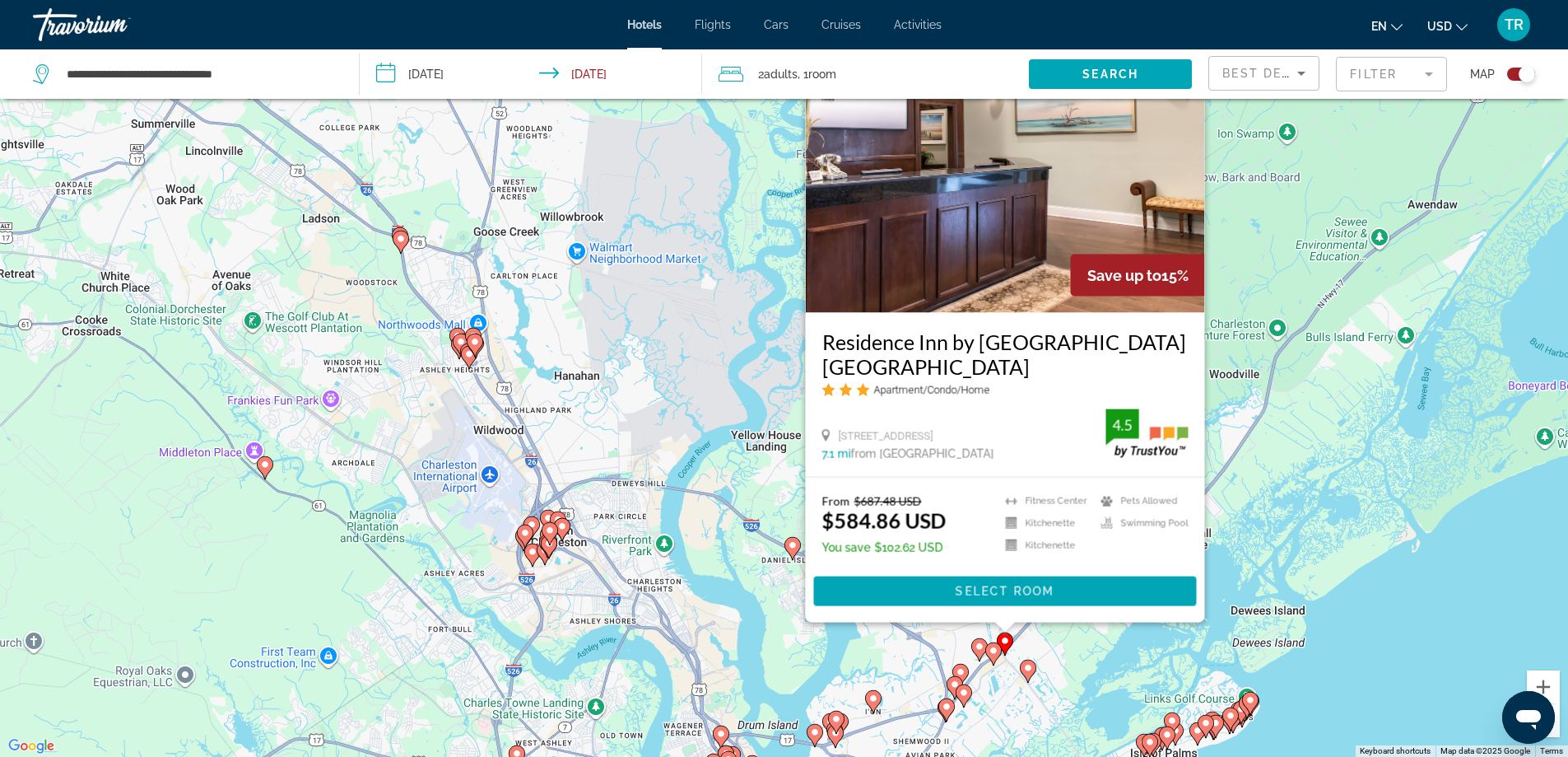
click at [992, 660] on icon "Main content" at bounding box center [993, 653] width 15 height 22
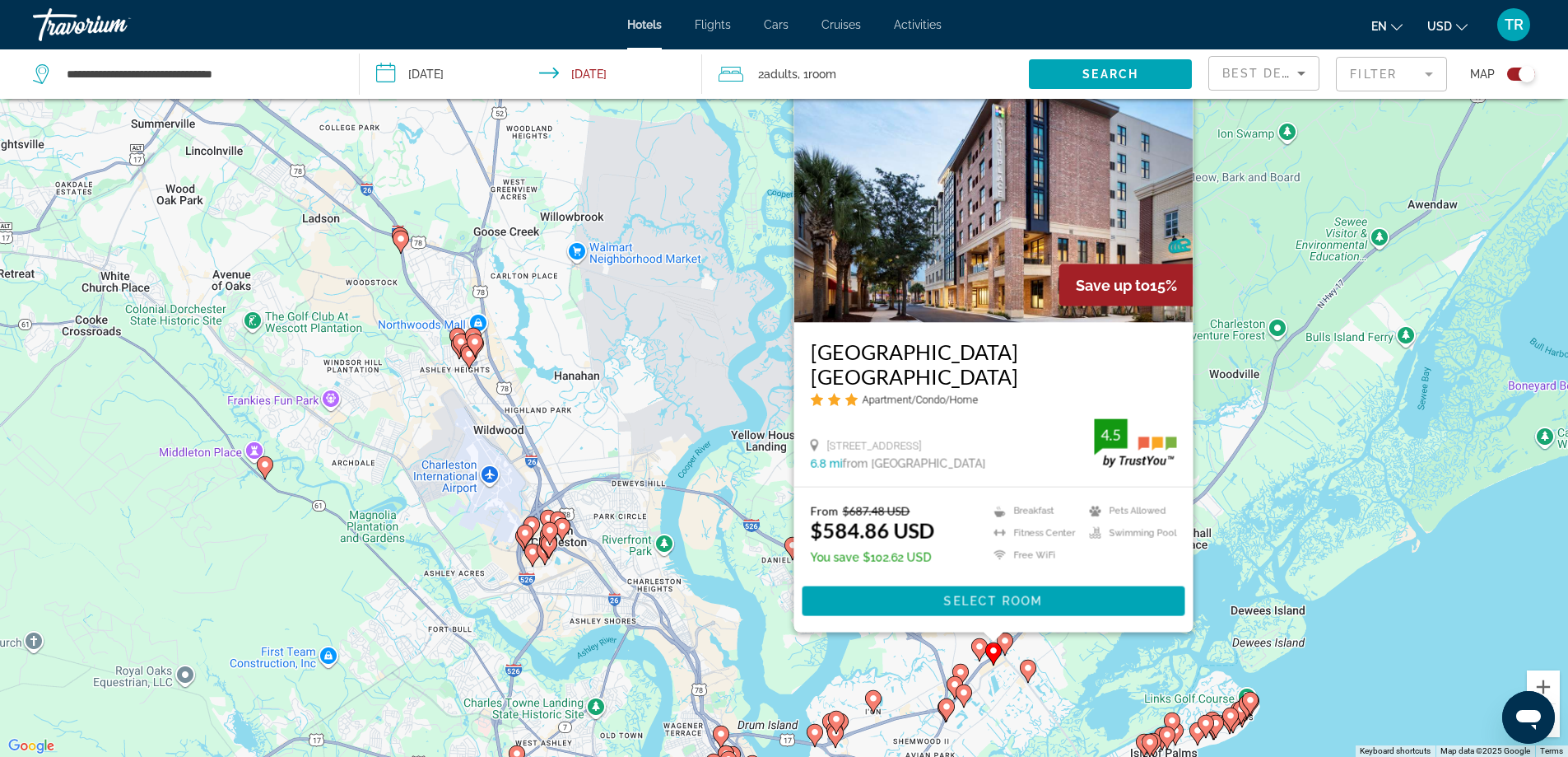
click at [982, 645] on image "Main content" at bounding box center [979, 646] width 10 height 10
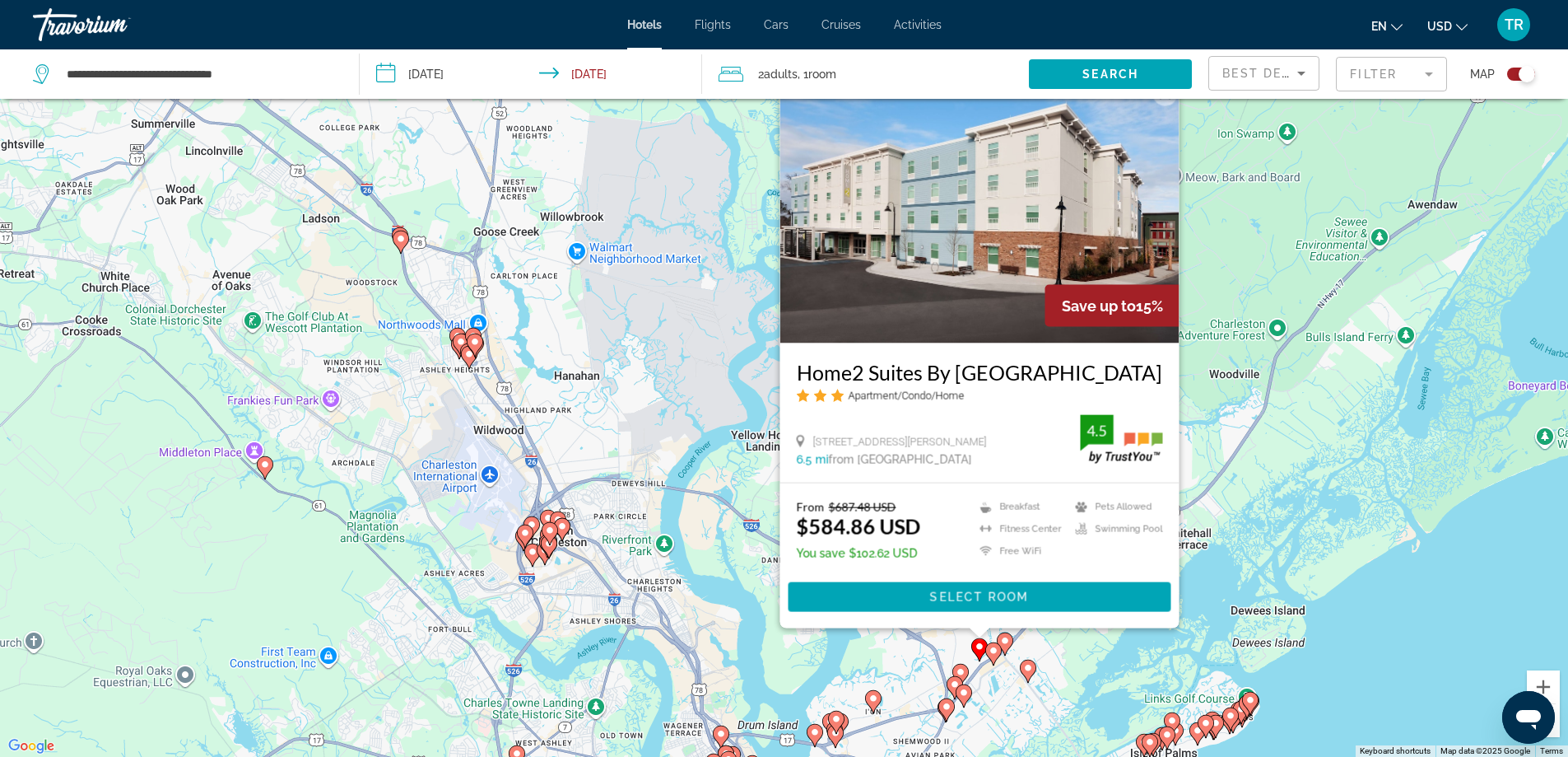
click at [955, 667] on icon "Main content" at bounding box center [959, 675] width 15 height 22
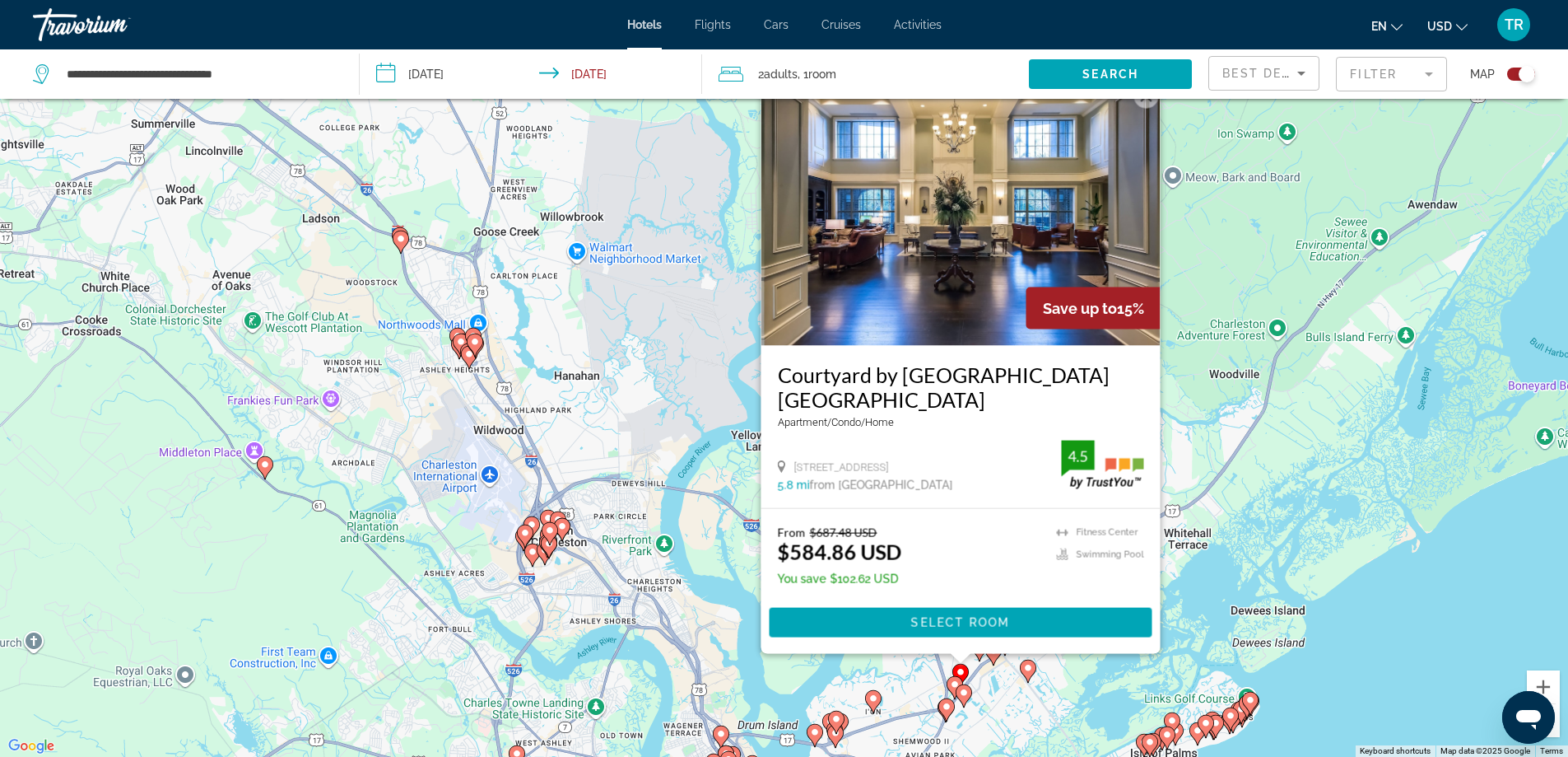
click at [953, 684] on image "Main content" at bounding box center [954, 685] width 10 height 10
